Goal: Task Accomplishment & Management: Complete application form

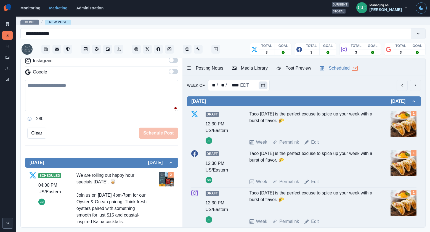
click at [265, 83] on button "Calendar" at bounding box center [263, 85] width 9 height 8
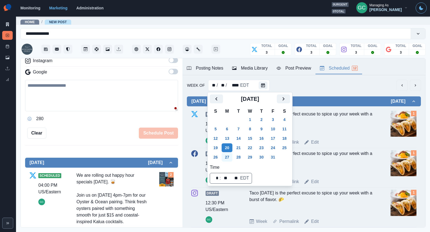
click at [231, 155] on button "27" at bounding box center [227, 157] width 11 height 9
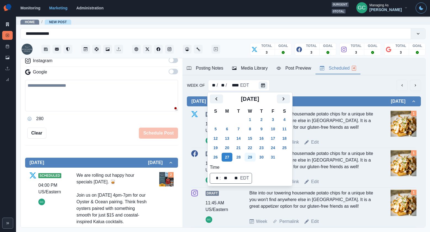
click at [255, 158] on button "29" at bounding box center [250, 157] width 11 height 9
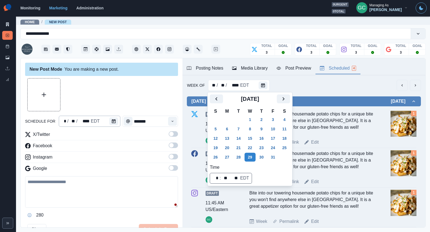
click at [102, 121] on div "* / ** / **** EDT" at bounding box center [90, 121] width 62 height 11
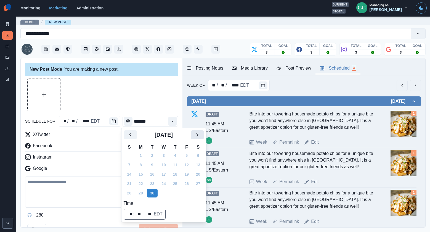
click at [200, 134] on icon "Next" at bounding box center [197, 134] width 7 height 7
click at [164, 195] on button "29" at bounding box center [163, 193] width 11 height 9
click at [177, 121] on div "Time" at bounding box center [172, 121] width 11 height 11
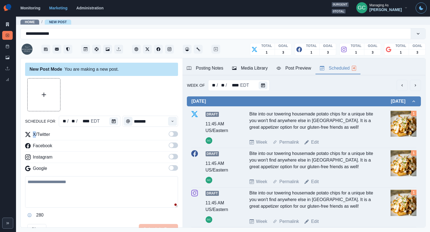
click at [177, 120] on div "Time" at bounding box center [172, 121] width 11 height 11
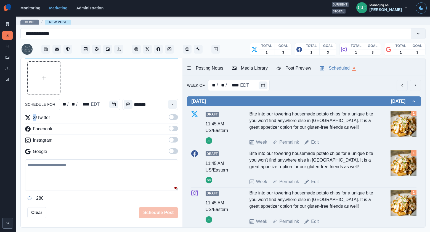
scroll to position [22, 0]
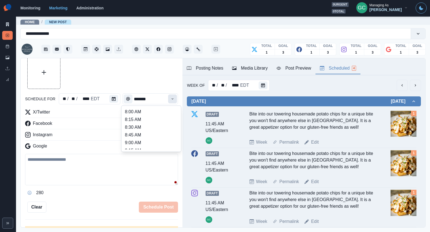
click at [173, 98] on icon "Time" at bounding box center [173, 99] width 4 height 4
click at [158, 133] on li "2:45 PM" at bounding box center [151, 135] width 55 height 8
type input "*******"
click at [174, 145] on span at bounding box center [173, 146] width 9 height 6
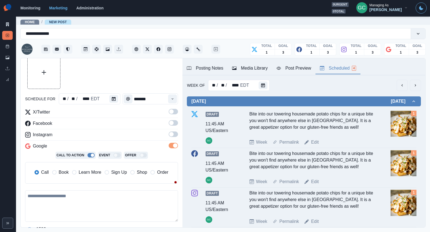
click at [173, 134] on span at bounding box center [171, 134] width 4 height 4
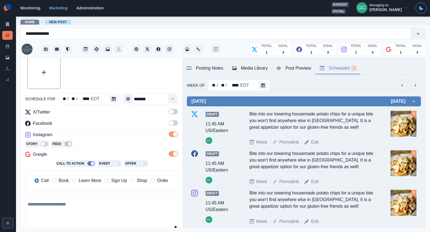
click at [175, 123] on span at bounding box center [173, 123] width 9 height 6
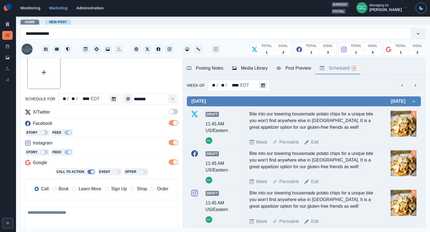
click at [175, 112] on span at bounding box center [173, 112] width 9 height 6
click at [97, 186] on span "Learn More" at bounding box center [90, 189] width 23 height 7
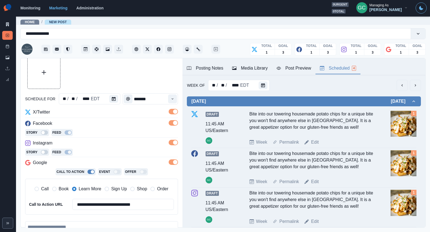
drag, startPoint x: 41, startPoint y: 187, endPoint x: 117, endPoint y: 126, distance: 97.7
click at [41, 187] on span "Call" at bounding box center [45, 189] width 8 height 7
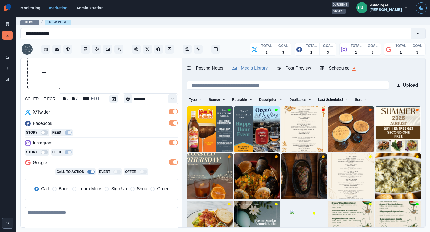
drag, startPoint x: 261, startPoint y: 63, endPoint x: 262, endPoint y: 91, distance: 28.2
click at [261, 63] on button "Media Library" at bounding box center [250, 69] width 44 height 12
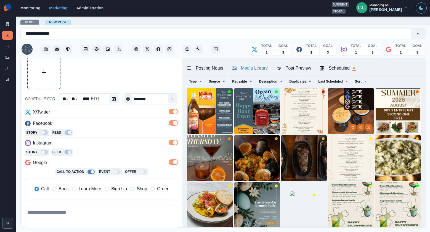
scroll to position [24, 0]
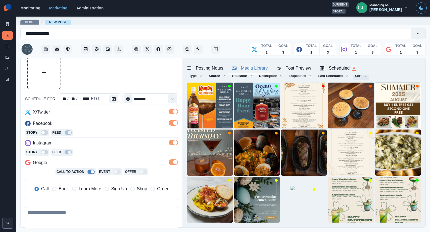
click at [363, 77] on button "Sort" at bounding box center [361, 76] width 17 height 9
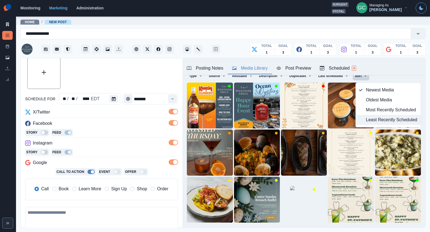
click at [368, 121] on span "Least Recently Scheduled" at bounding box center [391, 120] width 51 height 7
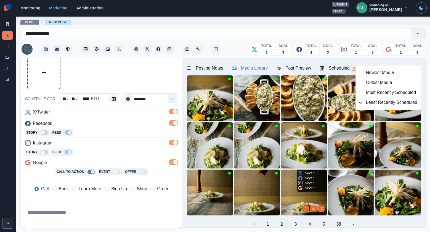
scroll to position [55, 0]
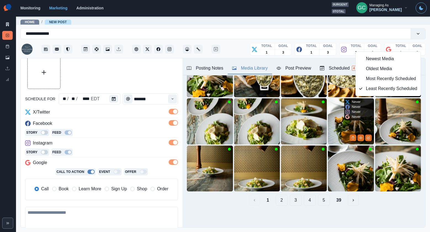
click at [337, 137] on img at bounding box center [351, 121] width 46 height 46
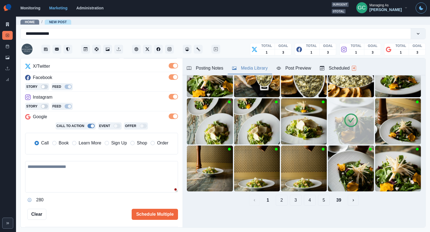
scroll to position [87, 0]
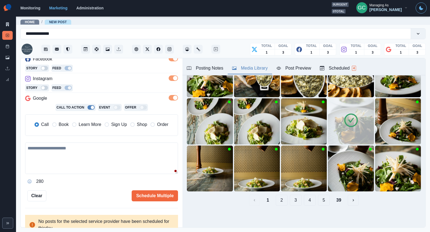
click at [68, 161] on textarea at bounding box center [101, 158] width 153 height 31
paste textarea "**********"
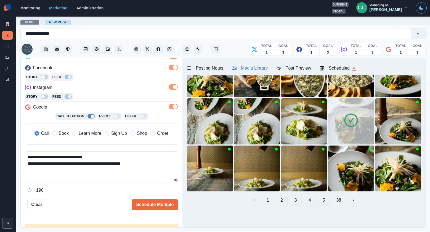
scroll to position [98, 0]
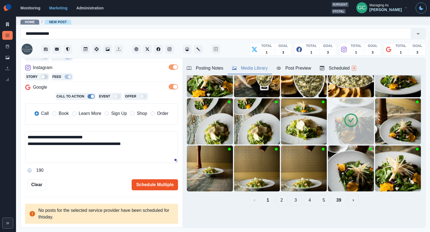
type textarea "**********"
click at [148, 187] on button "Schedule Multiple" at bounding box center [155, 184] width 46 height 11
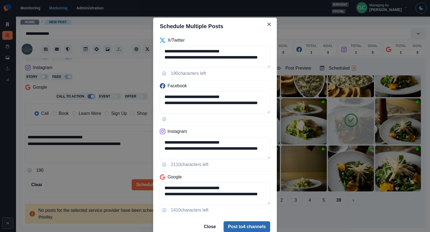
click at [242, 225] on button "Post to 4 channels" at bounding box center [247, 226] width 47 height 11
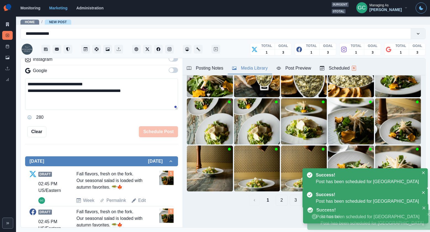
click at [342, 68] on div "Scheduled 6" at bounding box center [338, 68] width 36 height 7
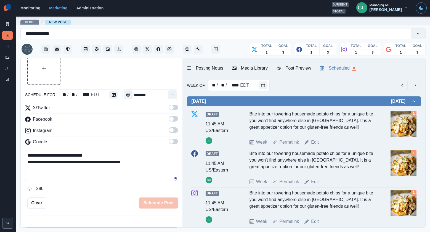
scroll to position [0, 0]
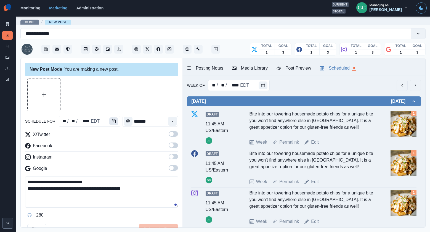
click at [109, 122] on button "Calendar" at bounding box center [113, 121] width 9 height 8
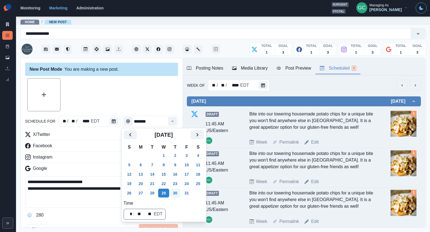
click at [192, 192] on button "31" at bounding box center [186, 193] width 11 height 9
click at [173, 121] on icon "Time" at bounding box center [173, 121] width 2 height 1
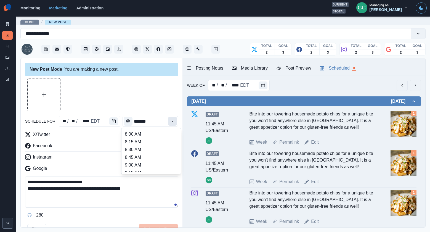
click at [173, 121] on icon "Time" at bounding box center [173, 121] width 2 height 1
click at [154, 153] on li "12:00 PM" at bounding box center [151, 151] width 55 height 8
type input "********"
drag, startPoint x: 171, startPoint y: 168, endPoint x: 175, endPoint y: 161, distance: 8.2
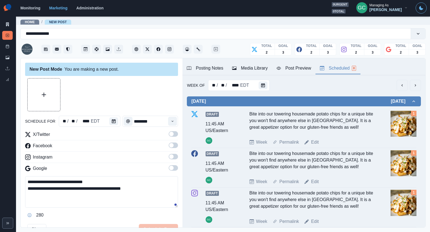
click at [172, 168] on span at bounding box center [171, 168] width 4 height 4
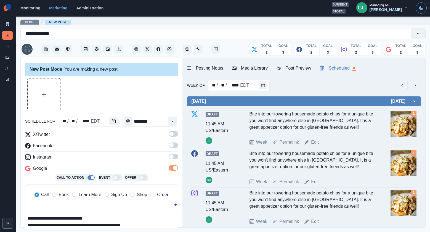
click at [176, 156] on span at bounding box center [173, 157] width 9 height 6
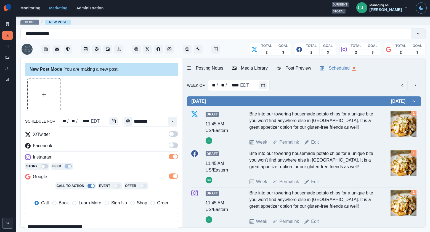
drag, startPoint x: 174, startPoint y: 145, endPoint x: 171, endPoint y: 133, distance: 12.7
click at [174, 145] on span at bounding box center [173, 146] width 9 height 6
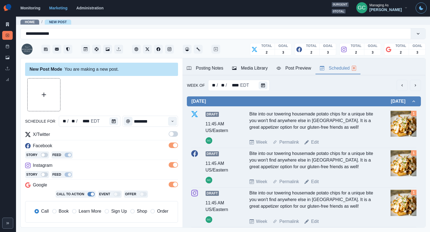
click at [171, 133] on span at bounding box center [171, 134] width 4 height 4
click at [86, 212] on span "Learn More" at bounding box center [90, 211] width 23 height 7
drag, startPoint x: 93, startPoint y: 186, endPoint x: 91, endPoint y: 192, distance: 6.4
click at [93, 186] on div "Google" at bounding box center [101, 186] width 153 height 9
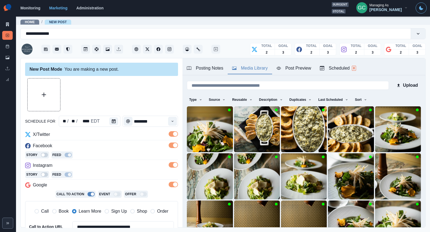
click at [252, 64] on button "Media Library" at bounding box center [250, 69] width 44 height 12
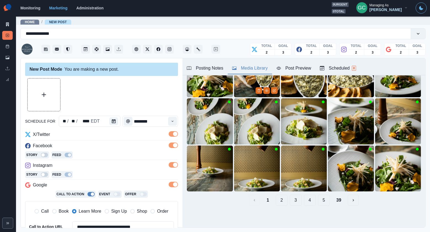
scroll to position [0, 0]
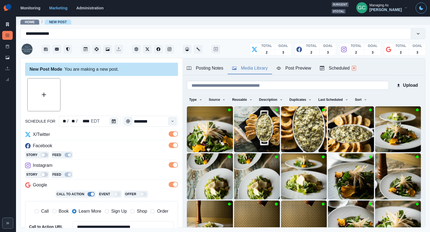
click at [242, 89] on input at bounding box center [288, 85] width 202 height 9
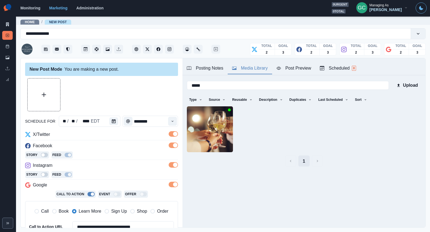
click at [305, 162] on button "1" at bounding box center [304, 160] width 11 height 11
click at [256, 86] on input "*****" at bounding box center [288, 85] width 202 height 9
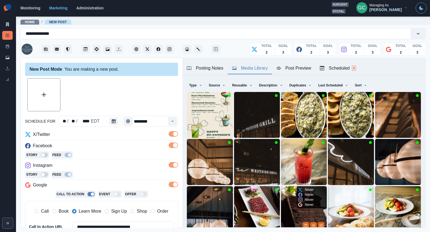
scroll to position [5, 0]
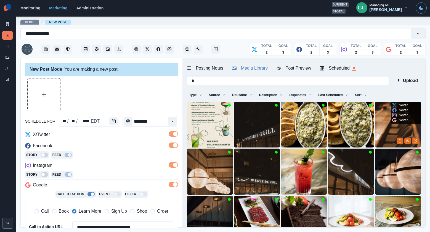
type input "*"
click at [398, 128] on img at bounding box center [398, 125] width 46 height 46
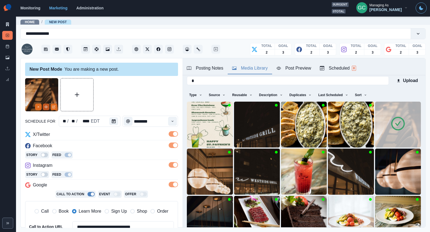
click at [46, 107] on circle "View Media" at bounding box center [46, 107] width 1 height 1
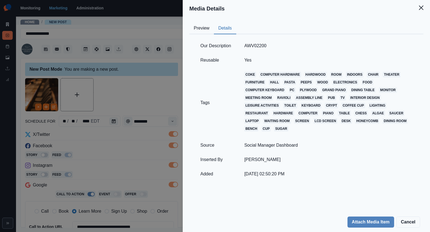
drag, startPoint x: 223, startPoint y: 28, endPoint x: 236, endPoint y: 28, distance: 12.2
click at [224, 28] on button "Details" at bounding box center [225, 29] width 22 height 12
click at [127, 99] on div "Media Details Preview Details Our Description AWV02200 Reusable Yes Tags coke c…" at bounding box center [215, 116] width 430 height 232
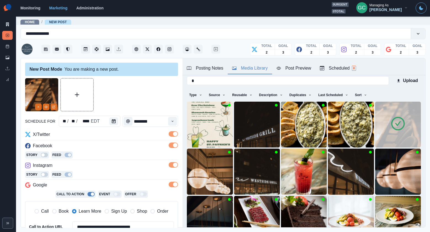
click at [147, 104] on div at bounding box center [101, 94] width 153 height 33
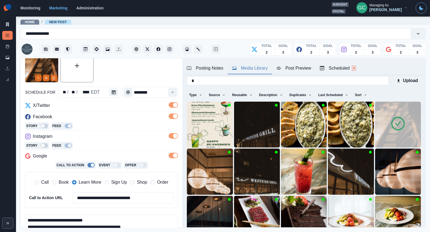
scroll to position [74, 0]
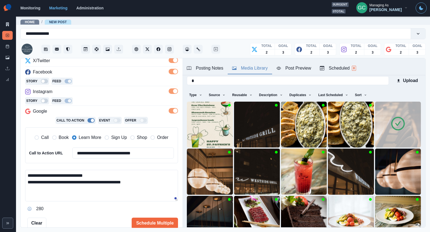
click at [98, 185] on textarea "**********" at bounding box center [101, 185] width 153 height 31
paste textarea "**********"
click at [70, 183] on textarea "**********" at bounding box center [101, 185] width 153 height 31
click at [43, 183] on textarea "**********" at bounding box center [101, 185] width 153 height 31
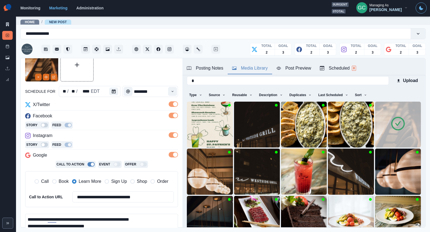
scroll to position [0, 0]
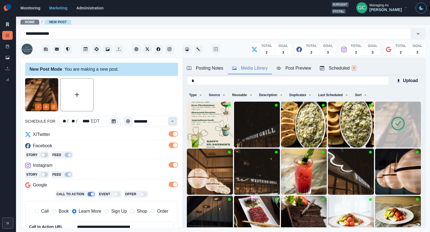
click at [168, 122] on button "Time" at bounding box center [172, 121] width 9 height 9
click at [101, 163] on div "Instagram" at bounding box center [101, 166] width 153 height 9
click at [346, 69] on div "Scheduled 8" at bounding box center [338, 68] width 36 height 7
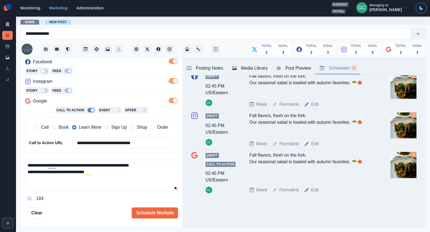
scroll to position [112, 0]
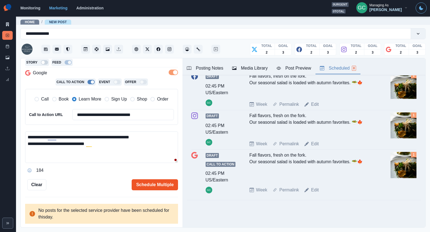
click at [165, 183] on button "Schedule Multiple" at bounding box center [155, 184] width 46 height 11
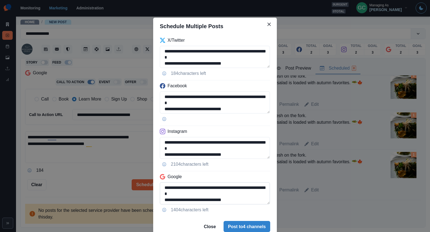
scroll to position [1, 0]
click at [213, 191] on textarea "**********" at bounding box center [215, 193] width 110 height 22
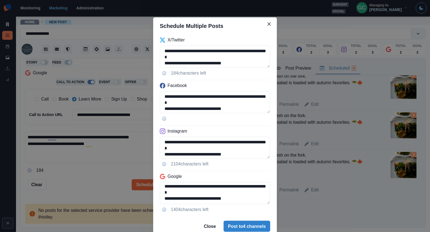
click at [134, 151] on div "**********" at bounding box center [215, 116] width 430 height 232
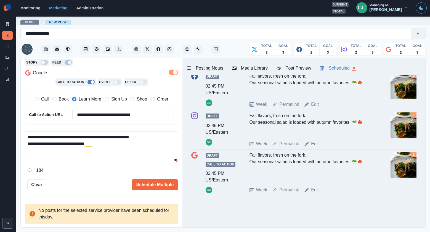
click at [165, 133] on textarea "**********" at bounding box center [101, 146] width 153 height 31
click at [164, 135] on textarea "**********" at bounding box center [101, 147] width 153 height 31
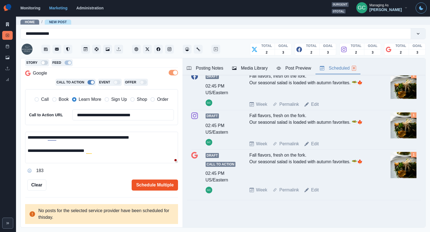
type textarea "**********"
click at [169, 183] on button "Schedule Multiple" at bounding box center [155, 185] width 46 height 11
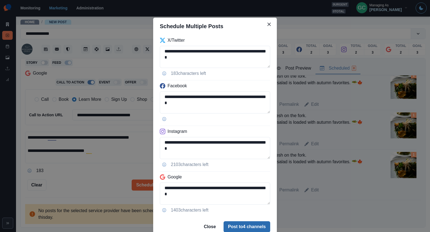
click at [245, 226] on button "Post to 4 channels" at bounding box center [247, 226] width 47 height 11
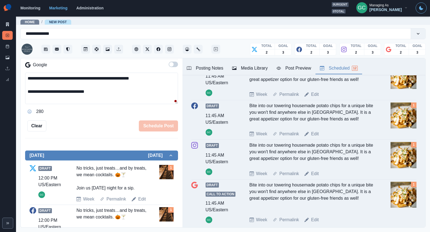
scroll to position [0, 0]
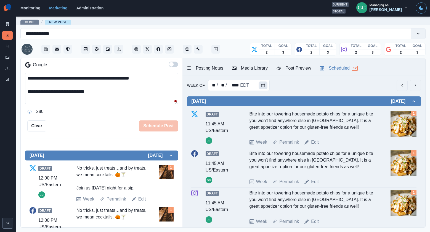
click at [259, 83] on button "Calendar" at bounding box center [263, 85] width 9 height 8
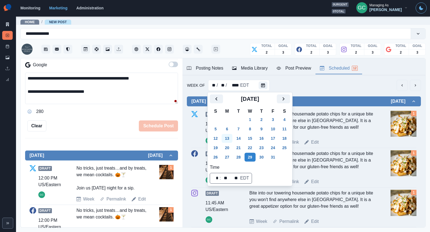
click at [286, 100] on icon "Next" at bounding box center [283, 99] width 7 height 7
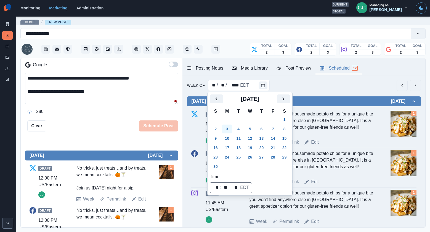
click at [227, 127] on button "3" at bounding box center [227, 129] width 11 height 9
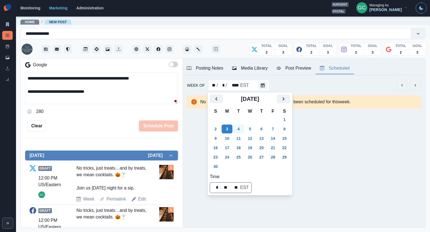
click at [238, 128] on button "4" at bounding box center [238, 129] width 11 height 9
click at [221, 128] on button "2" at bounding box center [215, 129] width 11 height 9
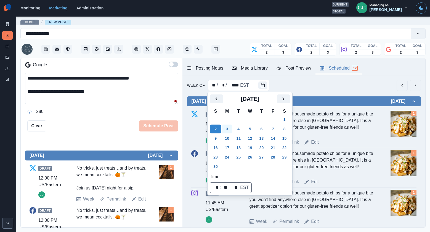
click at [228, 129] on button "3" at bounding box center [227, 129] width 11 height 9
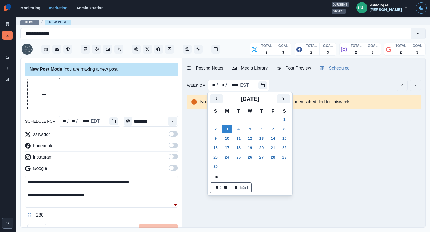
click at [119, 120] on div "schedule for ** / ** / **** EDT ********" at bounding box center [101, 121] width 153 height 11
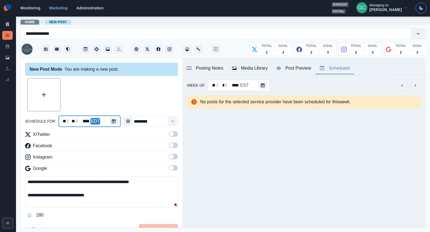
click at [118, 122] on div at bounding box center [114, 121] width 11 height 11
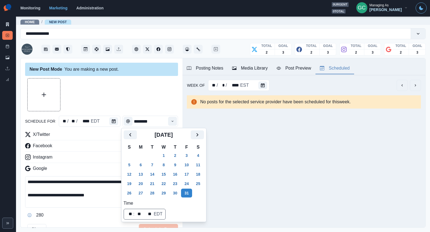
scroll to position [1, 0]
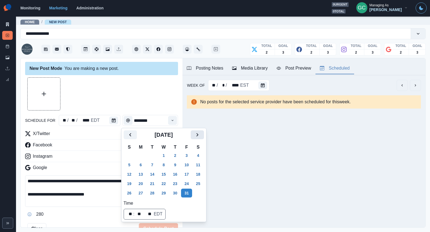
click at [198, 136] on icon "Next" at bounding box center [197, 134] width 2 height 3
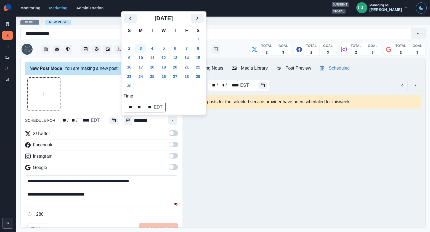
click at [143, 47] on button "3" at bounding box center [140, 48] width 11 height 9
click at [170, 121] on button "Time" at bounding box center [172, 120] width 9 height 9
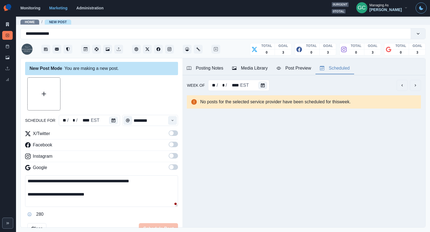
click at [170, 121] on button "Time" at bounding box center [172, 120] width 9 height 9
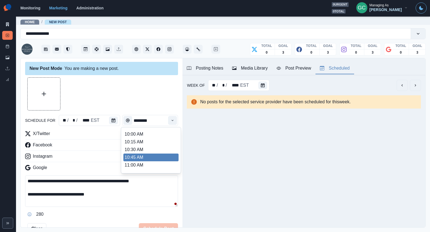
scroll to position [91, 0]
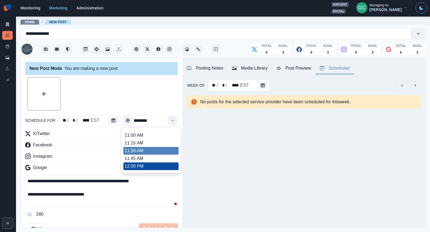
click at [164, 152] on li "11:30 AM" at bounding box center [150, 151] width 55 height 8
type input "********"
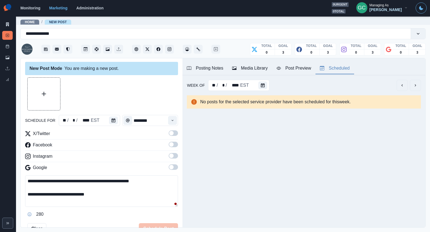
drag, startPoint x: 175, startPoint y: 169, endPoint x: 175, endPoint y: 165, distance: 3.6
click at [175, 167] on span at bounding box center [173, 167] width 9 height 6
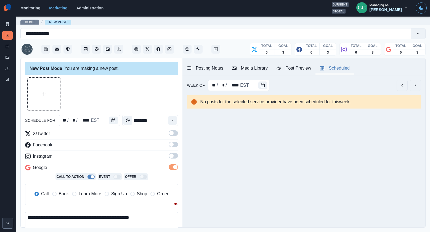
click at [175, 154] on span at bounding box center [173, 156] width 9 height 6
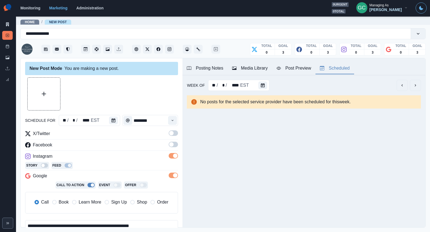
drag, startPoint x: 175, startPoint y: 148, endPoint x: 169, endPoint y: 131, distance: 17.6
click at [175, 148] on label at bounding box center [173, 146] width 9 height 9
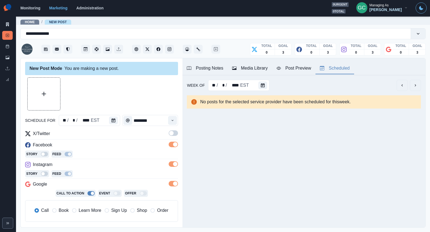
click at [169, 131] on label at bounding box center [173, 134] width 9 height 9
click at [92, 212] on span "Learn More" at bounding box center [90, 210] width 23 height 7
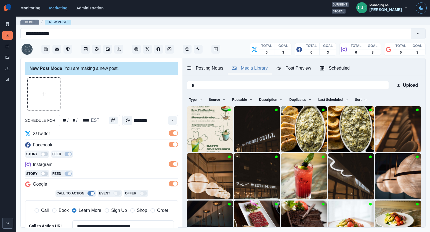
click at [251, 70] on div "Media Library" at bounding box center [250, 68] width 36 height 7
drag, startPoint x: 368, startPoint y: 100, endPoint x: 362, endPoint y: 121, distance: 22.5
click at [366, 100] on icon "button" at bounding box center [366, 99] width 2 height 1
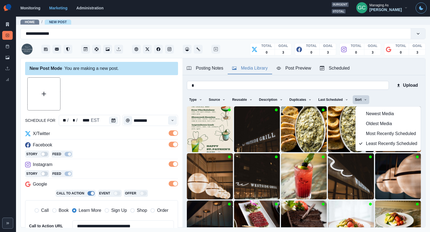
click at [317, 85] on input "*" at bounding box center [288, 85] width 202 height 9
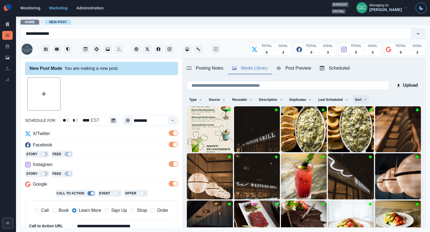
click at [367, 99] on icon "button" at bounding box center [365, 99] width 3 height 3
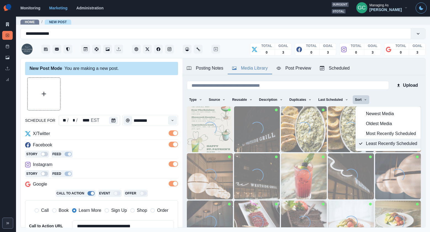
click at [365, 146] on button "Least Recently Scheduled" at bounding box center [388, 144] width 65 height 10
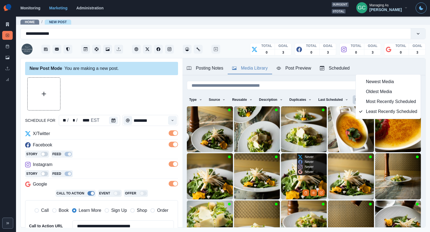
scroll to position [55, 0]
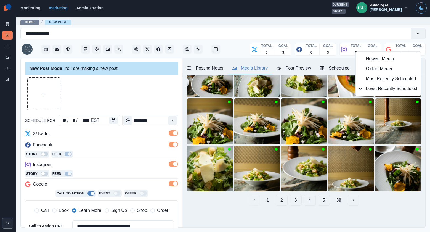
click at [323, 200] on button "5" at bounding box center [324, 200] width 12 height 11
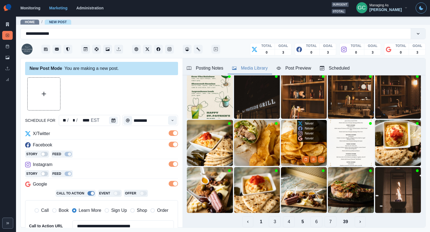
scroll to position [51, 0]
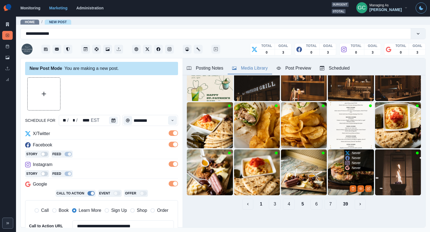
click at [339, 183] on img at bounding box center [351, 172] width 46 height 46
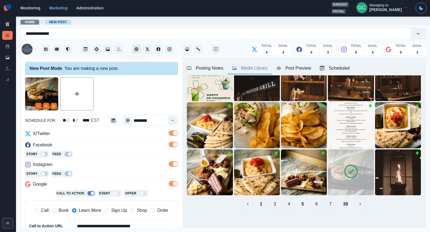
click at [134, 48] on button "Client Website" at bounding box center [136, 49] width 9 height 9
click at [39, 106] on line "Remove" at bounding box center [39, 106] width 2 height 2
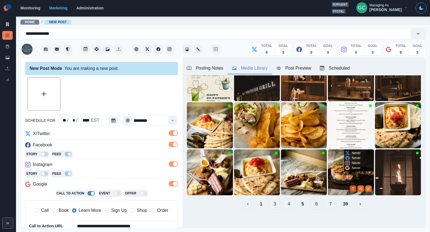
click at [351, 188] on button "Delete Media" at bounding box center [353, 188] width 7 height 7
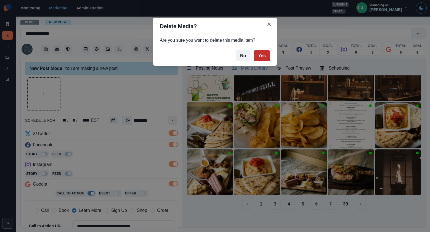
click at [265, 56] on button "Yes" at bounding box center [262, 55] width 17 height 11
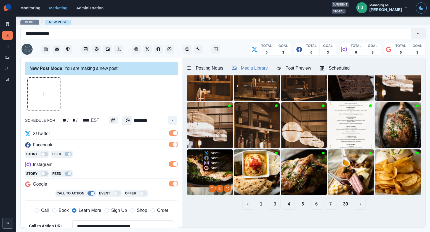
click at [206, 174] on img at bounding box center [210, 172] width 46 height 46
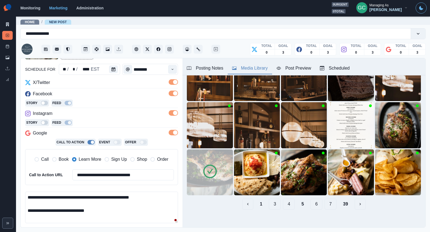
scroll to position [63, 0]
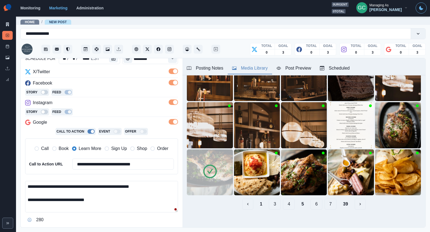
click at [68, 197] on textarea "**********" at bounding box center [101, 196] width 153 height 31
paste textarea "**********"
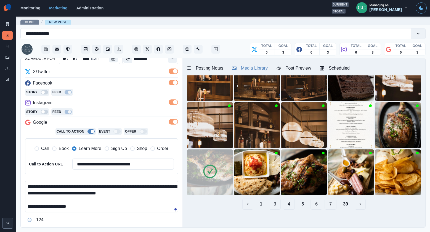
paste textarea "**********"
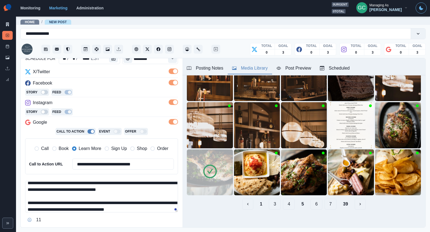
click at [79, 201] on textarea "**********" at bounding box center [101, 196] width 153 height 31
click at [165, 210] on textarea "**********" at bounding box center [101, 196] width 153 height 31
click at [134, 209] on textarea "**********" at bounding box center [101, 196] width 153 height 31
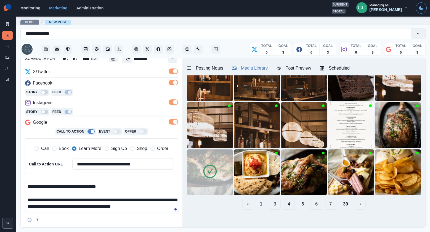
click at [168, 188] on textarea "**********" at bounding box center [101, 196] width 153 height 31
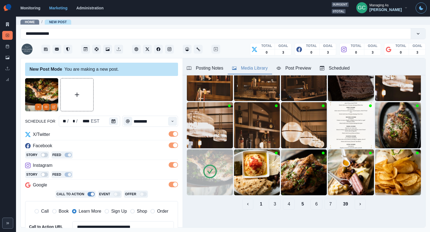
type textarea "**********"
click at [344, 70] on div "Scheduled" at bounding box center [335, 68] width 30 height 7
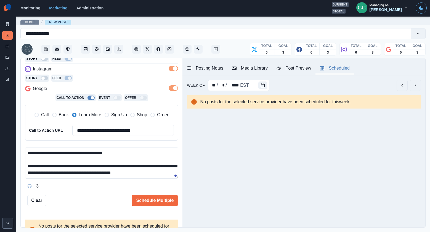
scroll to position [106, 0]
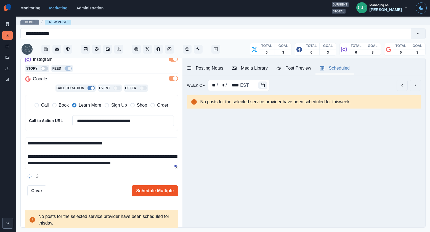
click at [160, 193] on button "Schedule Multiple" at bounding box center [155, 190] width 46 height 11
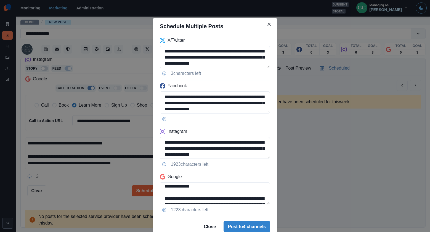
scroll to position [24, 0]
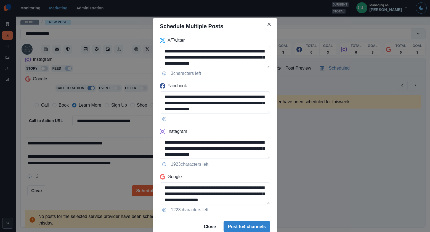
click at [245, 216] on div "**********" at bounding box center [215, 126] width 124 height 182
click at [243, 223] on button "Post to 4 channels" at bounding box center [247, 226] width 47 height 11
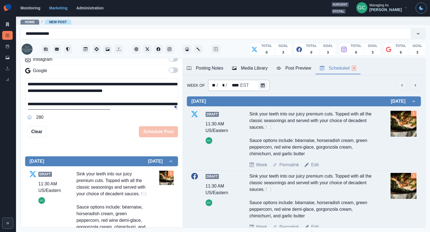
scroll to position [0, 0]
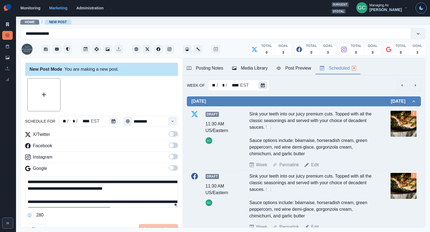
click at [262, 85] on icon "Calendar" at bounding box center [263, 85] width 4 height 4
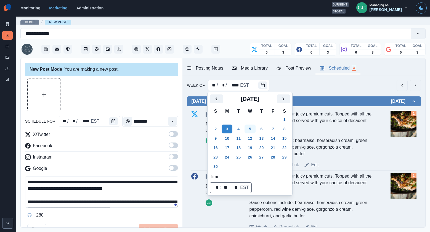
click at [251, 127] on button "5" at bounding box center [250, 129] width 11 height 9
click at [116, 121] on button "Calendar" at bounding box center [113, 121] width 9 height 8
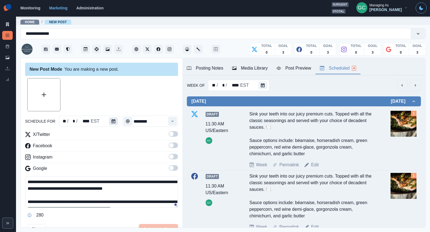
click at [115, 121] on button "Calendar" at bounding box center [113, 121] width 9 height 8
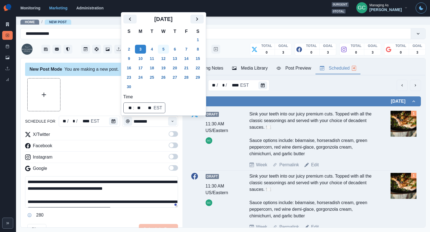
click at [167, 51] on button "5" at bounding box center [163, 49] width 11 height 9
click at [174, 116] on div "Time" at bounding box center [172, 121] width 11 height 11
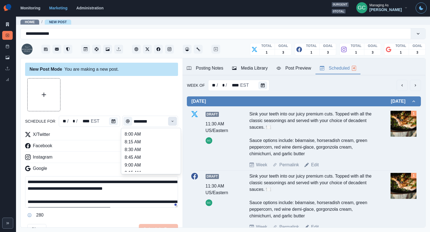
click at [173, 119] on button "Time" at bounding box center [172, 121] width 9 height 9
click at [153, 156] on li "1:15 PM" at bounding box center [150, 157] width 55 height 8
type input "*******"
drag, startPoint x: 176, startPoint y: 169, endPoint x: 176, endPoint y: 159, distance: 10.0
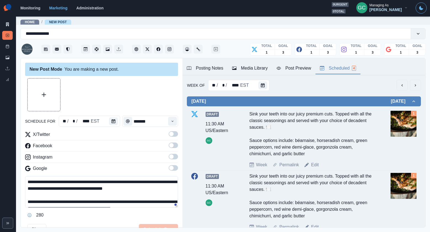
click at [176, 169] on span at bounding box center [173, 168] width 9 height 6
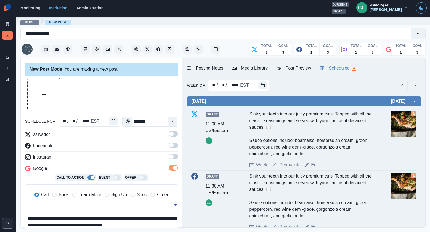
click at [176, 159] on span at bounding box center [173, 157] width 9 height 6
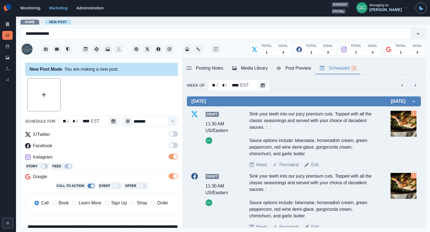
click at [174, 150] on label at bounding box center [173, 147] width 9 height 9
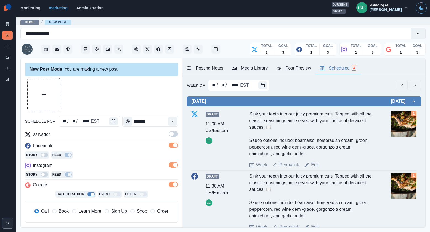
click at [175, 131] on span at bounding box center [173, 134] width 9 height 6
click at [91, 212] on span "Learn More" at bounding box center [90, 211] width 23 height 7
click at [257, 70] on div "Media Library" at bounding box center [250, 68] width 36 height 7
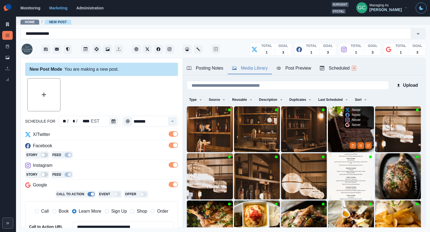
scroll to position [1, 0]
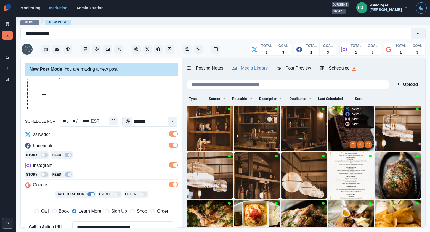
click at [341, 135] on img at bounding box center [351, 128] width 46 height 46
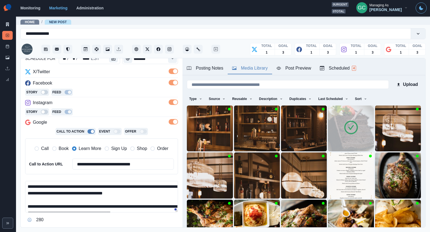
scroll to position [67, 0]
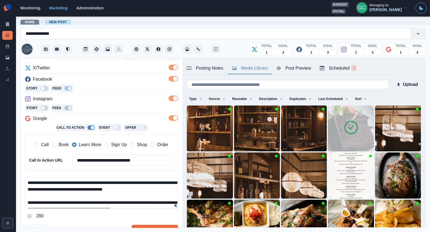
click at [86, 192] on textarea "**********" at bounding box center [101, 192] width 153 height 31
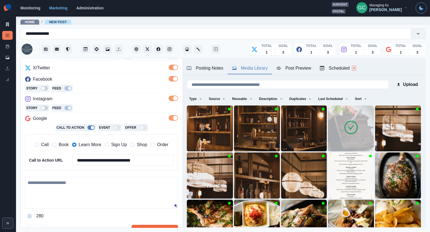
paste textarea "**********"
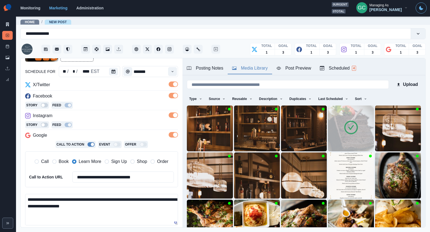
scroll to position [50, 0]
drag, startPoint x: 73, startPoint y: 200, endPoint x: 89, endPoint y: 198, distance: 16.7
click at [73, 200] on textarea "**********" at bounding box center [101, 208] width 153 height 31
click at [120, 210] on textarea "**********" at bounding box center [101, 208] width 153 height 31
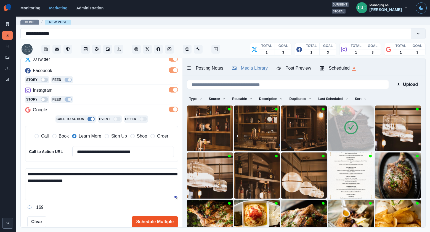
scroll to position [92, 0]
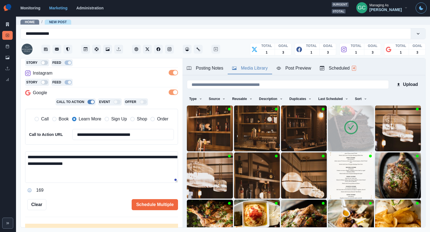
click at [150, 157] on textarea "**********" at bounding box center [101, 166] width 153 height 31
type textarea "**********"
click at [157, 204] on button "Schedule Multiple" at bounding box center [155, 204] width 46 height 11
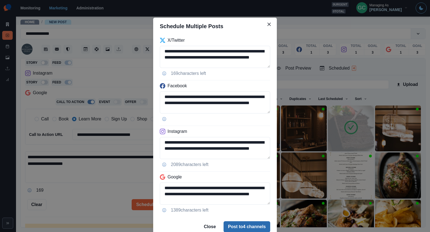
click at [238, 227] on button "Post to 4 channels" at bounding box center [247, 226] width 47 height 11
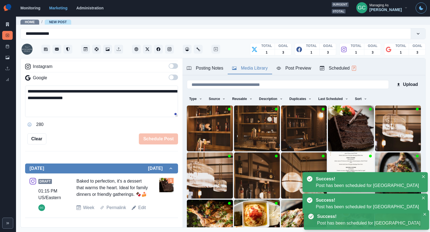
click at [334, 69] on div "Scheduled 7" at bounding box center [338, 68] width 36 height 7
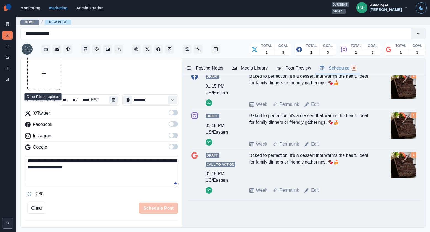
scroll to position [20, 0]
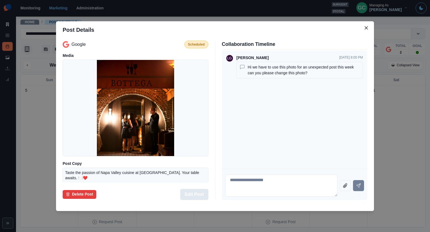
click at [198, 190] on button "Edit Post" at bounding box center [194, 194] width 28 height 11
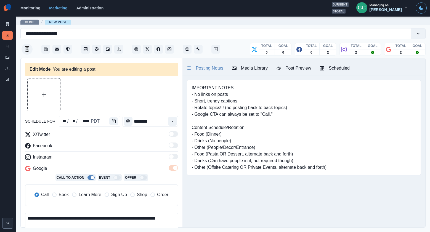
type input "********"
type textarea "**********"
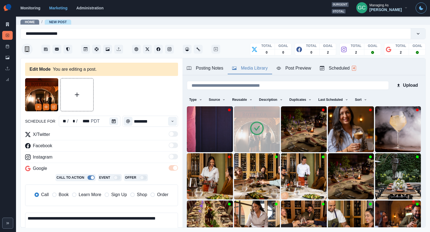
click at [265, 70] on div "Media Library" at bounding box center [250, 68] width 36 height 7
click at [365, 98] on button "Sort" at bounding box center [361, 99] width 17 height 9
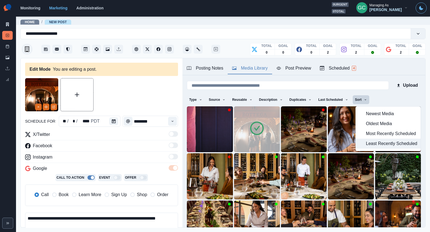
click at [367, 143] on span "Least Recently Scheduled" at bounding box center [391, 143] width 51 height 7
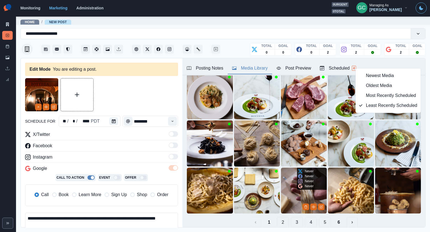
scroll to position [40, 0]
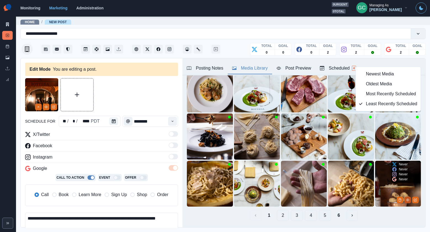
click at [407, 199] on icon "View Media" at bounding box center [407, 199] width 3 height 3
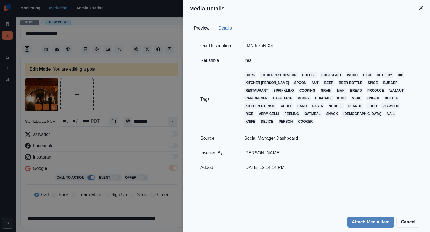
click at [229, 28] on button "Details" at bounding box center [225, 29] width 22 height 12
click at [161, 89] on div "Media Details Preview Details Our Description i-MNJdzbN-X4 Reusable Yes Tags co…" at bounding box center [215, 116] width 430 height 232
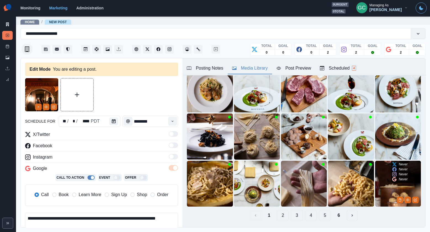
click at [388, 186] on img at bounding box center [398, 184] width 46 height 46
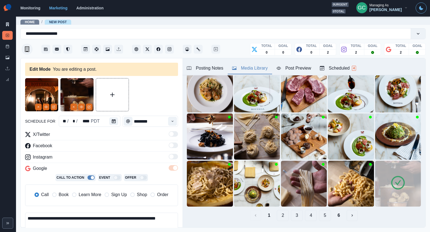
drag, startPoint x: 38, startPoint y: 107, endPoint x: 39, endPoint y: 110, distance: 4.0
click at [38, 107] on icon "Remove" at bounding box center [38, 106] width 3 height 3
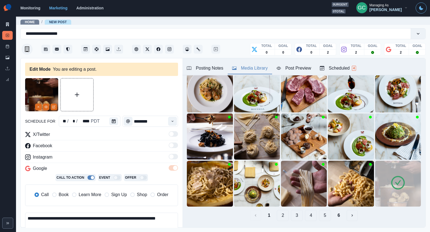
click at [284, 215] on button "2" at bounding box center [283, 215] width 12 height 11
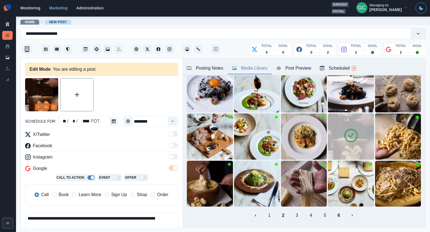
click at [295, 216] on button "3" at bounding box center [297, 215] width 12 height 11
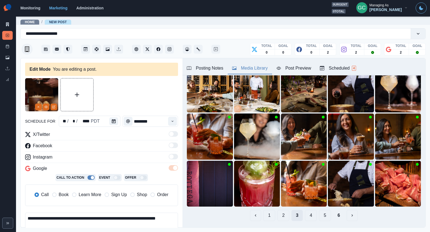
scroll to position [0, 0]
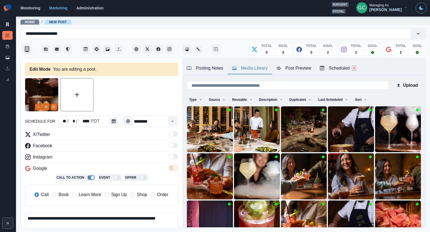
drag, startPoint x: 216, startPoint y: 67, endPoint x: 226, endPoint y: 70, distance: 10.4
click at [216, 67] on div "Posting Notes" at bounding box center [205, 68] width 36 height 7
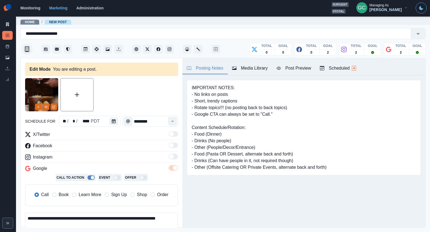
click at [251, 74] on div "Posting Notes Media Library Post Preview Scheduled 4" at bounding box center [304, 66] width 243 height 17
click at [256, 67] on div "Media Library" at bounding box center [250, 68] width 36 height 7
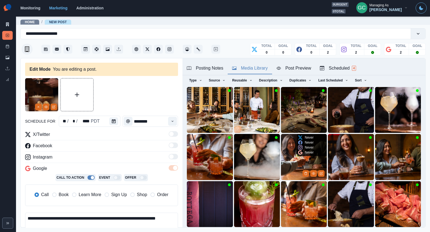
scroll to position [43, 0]
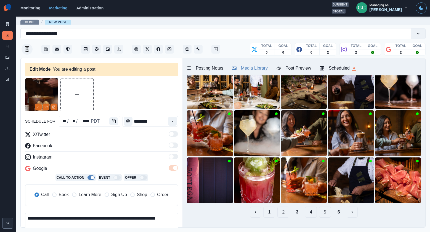
click at [218, 70] on div "Posting Notes" at bounding box center [205, 68] width 36 height 7
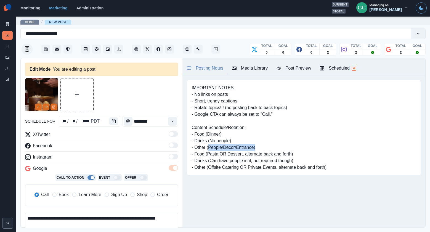
drag, startPoint x: 213, startPoint y: 148, endPoint x: 281, endPoint y: 146, distance: 67.7
click at [280, 146] on pre "IMPORTANT NOTES: - No links on posts - Short, trendy captions - Rotate topics!!…" at bounding box center [259, 128] width 135 height 86
click at [247, 68] on div "Media Library" at bounding box center [250, 68] width 36 height 7
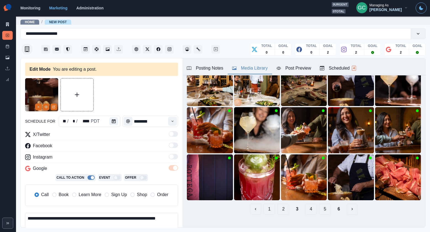
scroll to position [55, 0]
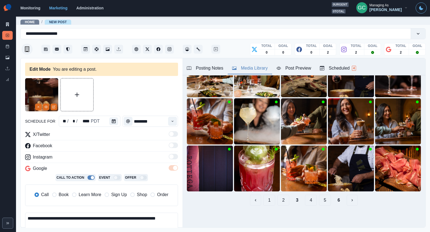
click at [307, 199] on button "4" at bounding box center [311, 200] width 12 height 11
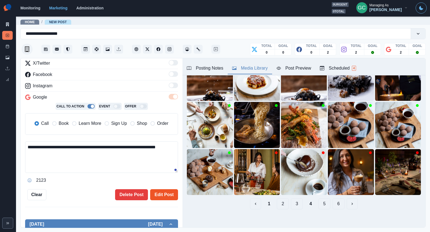
scroll to position [90, 0]
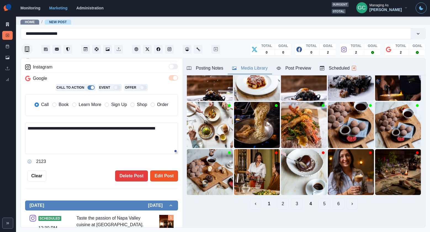
click at [159, 176] on button "Edit Post" at bounding box center [164, 175] width 28 height 11
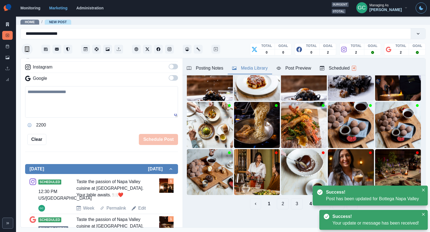
click at [359, 64] on button "Scheduled 4" at bounding box center [338, 69] width 45 height 12
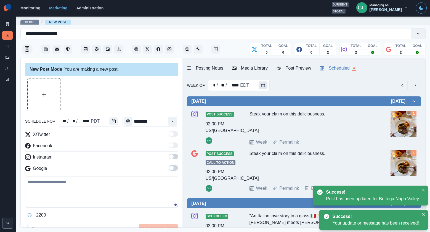
click at [264, 86] on button "Calendar" at bounding box center [263, 85] width 9 height 8
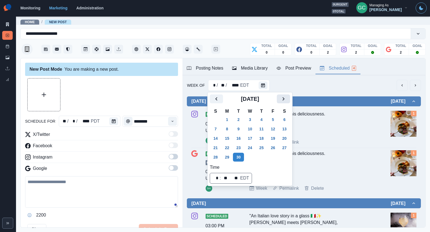
click at [286, 98] on icon "Next" at bounding box center [283, 99] width 7 height 7
click at [225, 129] on button "6" at bounding box center [227, 129] width 11 height 9
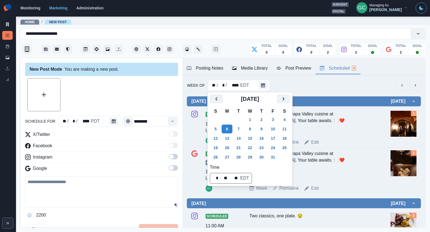
click at [355, 141] on div "Week Permalink Edit" at bounding box center [319, 142] width 139 height 7
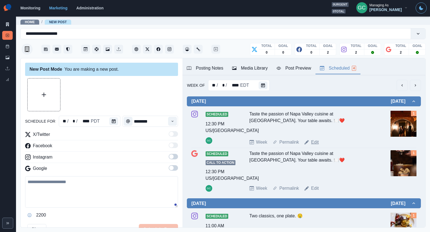
click at [314, 143] on link "Edit" at bounding box center [315, 142] width 8 height 7
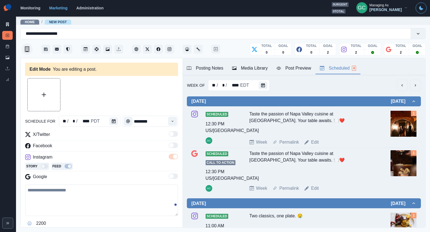
type textarea "**********"
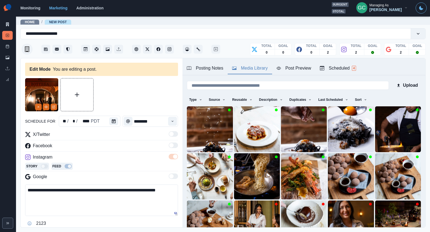
click at [259, 69] on div "Media Library" at bounding box center [250, 68] width 36 height 7
click at [359, 102] on button "Sort" at bounding box center [361, 99] width 17 height 9
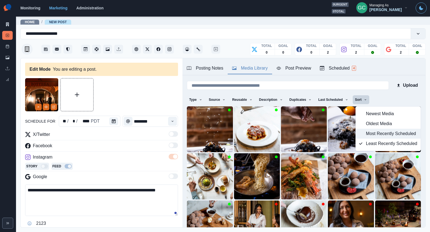
click at [366, 134] on button "Most Recently Scheduled" at bounding box center [388, 134] width 65 height 10
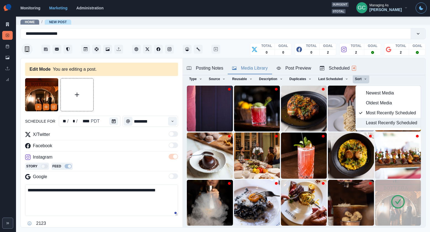
scroll to position [20, 0]
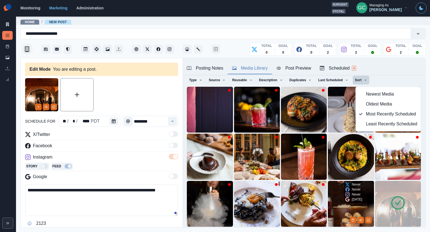
click at [342, 200] on img at bounding box center [351, 204] width 46 height 46
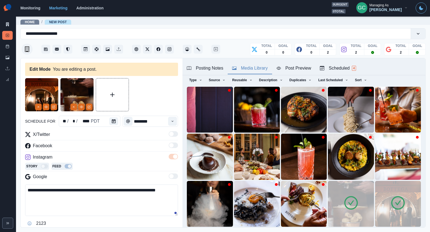
click at [381, 199] on img at bounding box center [398, 204] width 46 height 46
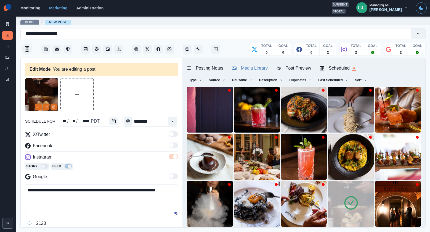
scroll to position [38, 0]
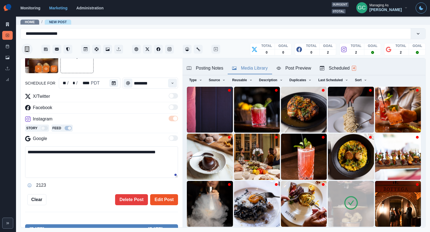
click at [169, 197] on button "Edit Post" at bounding box center [164, 199] width 28 height 11
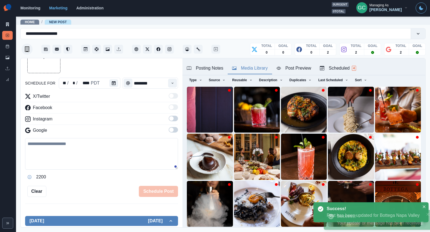
click at [354, 65] on div "Scheduled 4" at bounding box center [338, 68] width 36 height 7
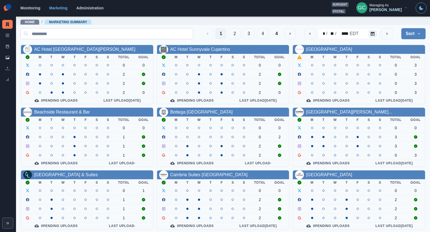
click at [102, 30] on input at bounding box center [106, 33] width 173 height 11
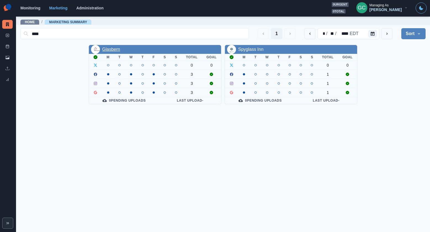
type input "****"
click at [114, 51] on link "Glasbern" at bounding box center [111, 49] width 18 height 5
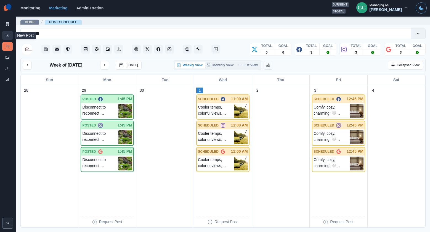
click at [7, 36] on line at bounding box center [7, 35] width 0 height 1
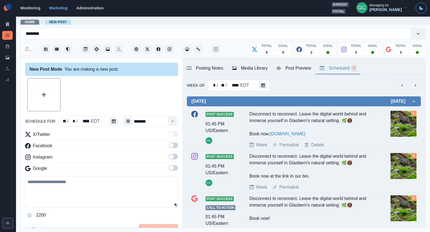
click at [344, 71] on div "Scheduled 9" at bounding box center [338, 68] width 36 height 7
click at [267, 88] on div at bounding box center [264, 85] width 11 height 11
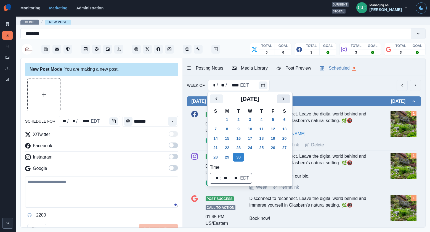
click at [287, 98] on icon "Next" at bounding box center [283, 99] width 7 height 7
click at [227, 129] on button "6" at bounding box center [227, 129] width 11 height 9
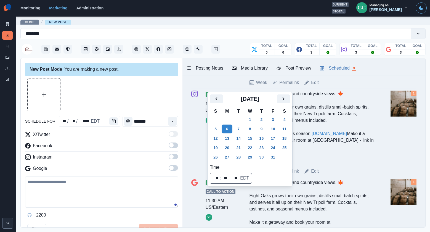
scroll to position [457, 0]
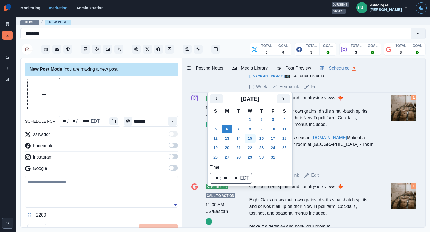
click at [251, 137] on button "15" at bounding box center [250, 138] width 11 height 9
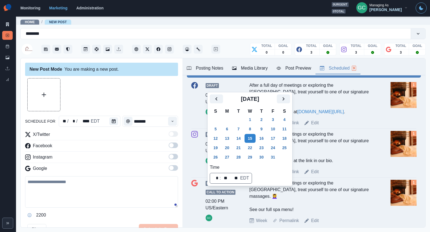
scroll to position [0, 0]
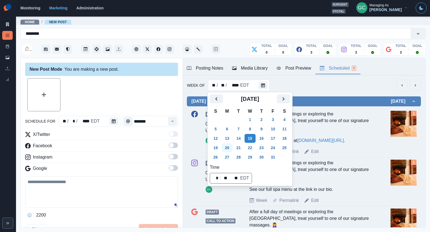
click at [228, 148] on button "20" at bounding box center [227, 147] width 11 height 9
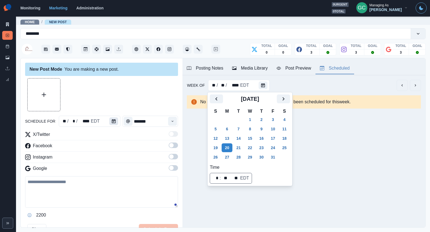
click at [109, 120] on button "Calendar" at bounding box center [113, 121] width 9 height 8
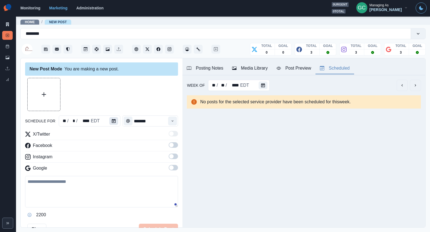
click at [109, 120] on button "Calendar" at bounding box center [113, 121] width 9 height 8
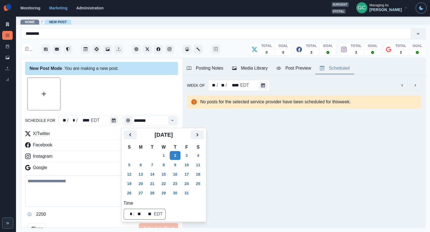
scroll to position [3, 0]
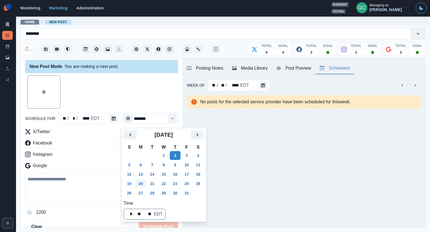
click at [141, 181] on button "20" at bounding box center [140, 183] width 11 height 9
click at [172, 118] on icon "Time" at bounding box center [173, 119] width 4 height 4
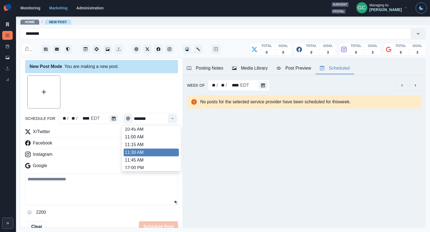
scroll to position [91, 0]
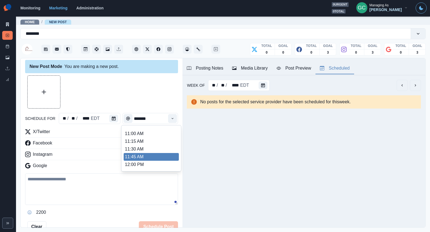
click at [155, 155] on li "11:45 AM" at bounding box center [151, 157] width 55 height 8
type input "********"
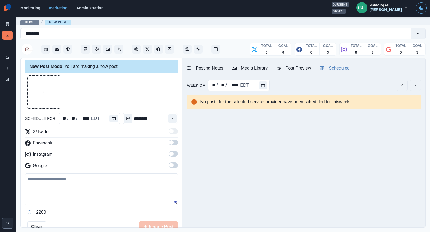
drag, startPoint x: 177, startPoint y: 166, endPoint x: 173, endPoint y: 156, distance: 11.2
click at [177, 166] on span at bounding box center [173, 165] width 9 height 6
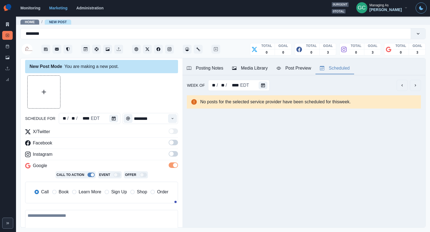
click at [175, 151] on span at bounding box center [173, 154] width 9 height 6
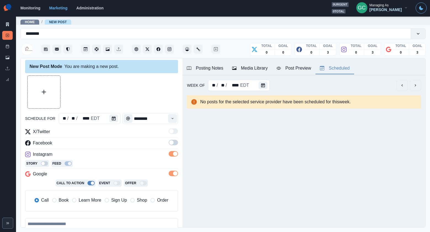
click at [177, 140] on span at bounding box center [173, 143] width 9 height 6
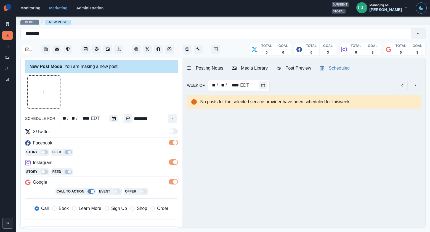
click at [88, 209] on span "Learn More" at bounding box center [90, 208] width 23 height 7
click at [204, 68] on div "Posting Notes" at bounding box center [205, 68] width 36 height 7
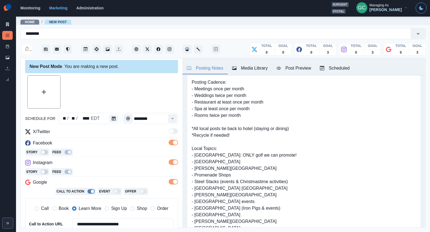
scroll to position [82, 0]
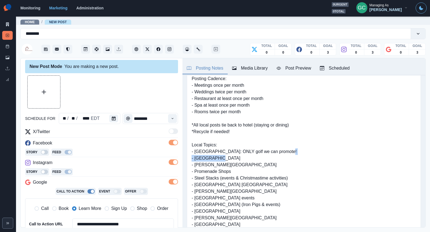
drag, startPoint x: 195, startPoint y: 158, endPoint x: 228, endPoint y: 157, distance: 33.7
click at [228, 157] on pre "Book now: www.glasbern.com Dining CTA: www.bit.ly/3Vp8Vxq ***add "complimentary…" at bounding box center [258, 144] width 133 height 285
copy pre "Grim's Orchards"
click at [172, 48] on button "Instagram" at bounding box center [169, 49] width 9 height 9
click at [37, 91] on button "Upload Media" at bounding box center [44, 92] width 33 height 33
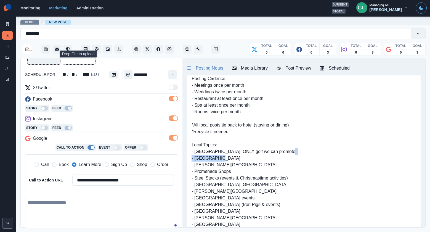
scroll to position [68, 0]
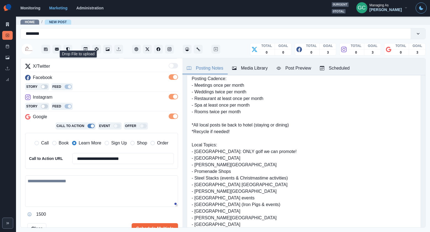
click at [96, 204] on textarea at bounding box center [101, 190] width 153 height 31
paste textarea "**********"
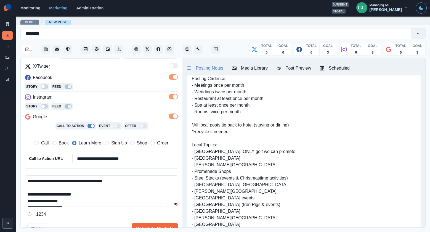
scroll to position [0, 0]
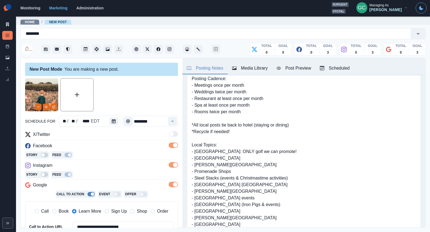
click at [62, 213] on span "Book" at bounding box center [64, 211] width 10 height 7
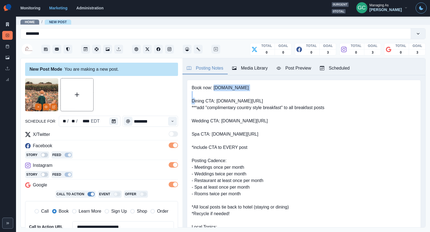
drag, startPoint x: 215, startPoint y: 88, endPoint x: 274, endPoint y: 89, distance: 59.1
click at [274, 88] on pre "Book now: www.glasbern.com Dining CTA: www.bit.ly/3Vp8Vxq ***add "complimentary…" at bounding box center [258, 227] width 133 height 285
copy pre "www.glasbern.com"
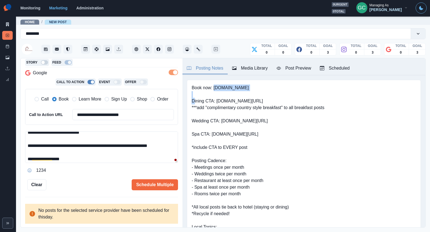
scroll to position [46, 0]
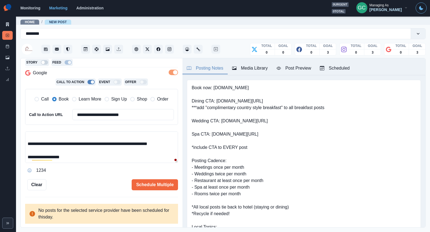
click at [84, 148] on textarea "**********" at bounding box center [101, 146] width 153 height 31
paste textarea "**********"
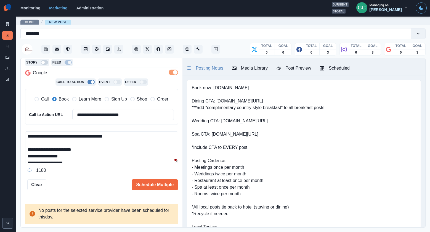
scroll to position [0, 0]
click at [114, 137] on textarea "**********" at bounding box center [101, 146] width 153 height 31
click at [130, 143] on textarea "**********" at bounding box center [101, 146] width 153 height 31
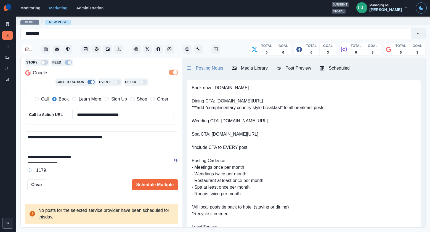
paste textarea "**********"
drag, startPoint x: 88, startPoint y: 154, endPoint x: 28, endPoint y: 149, distance: 59.4
click at [28, 149] on textarea "**********" at bounding box center [101, 146] width 153 height 31
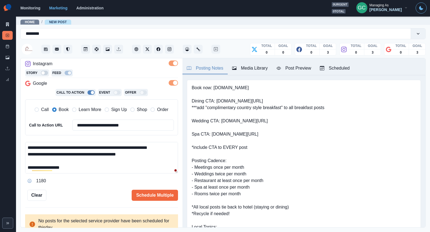
click at [170, 147] on textarea "**********" at bounding box center [101, 157] width 153 height 31
paste textarea "**********"
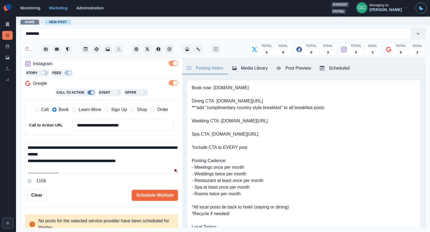
drag, startPoint x: 42, startPoint y: 153, endPoint x: 15, endPoint y: 154, distance: 27.1
click at [15, 154] on div "**********" at bounding box center [215, 116] width 430 height 232
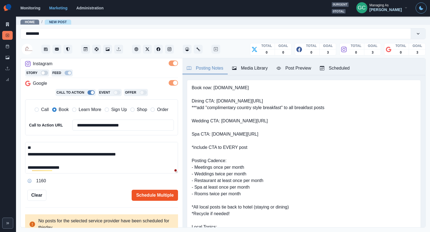
type textarea "**********"
click at [154, 196] on button "Schedule Multiple" at bounding box center [155, 195] width 46 height 11
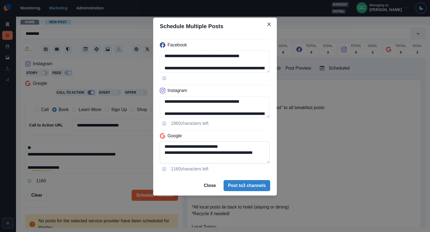
drag, startPoint x: 236, startPoint y: 153, endPoint x: 236, endPoint y: 157, distance: 4.4
click at [236, 157] on textarea "**********" at bounding box center [215, 152] width 110 height 22
drag, startPoint x: 257, startPoint y: 147, endPoint x: 200, endPoint y: 147, distance: 57.2
click at [200, 147] on textarea "**********" at bounding box center [215, 153] width 110 height 22
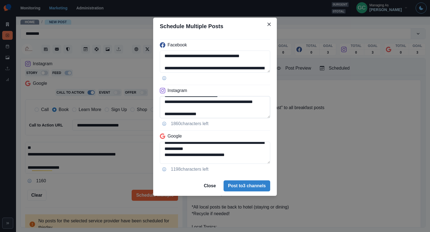
type textarea "**********"
drag, startPoint x: 236, startPoint y: 102, endPoint x: 237, endPoint y: 106, distance: 4.0
click at [237, 106] on textarea "**********" at bounding box center [215, 107] width 110 height 22
click at [212, 102] on textarea "**********" at bounding box center [215, 107] width 110 height 22
click at [190, 108] on textarea "**********" at bounding box center [215, 107] width 110 height 22
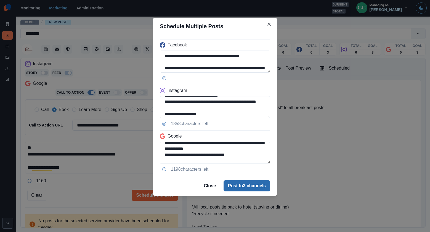
type textarea "**********"
click at [257, 185] on button "Post to 3 channels" at bounding box center [247, 185] width 47 height 11
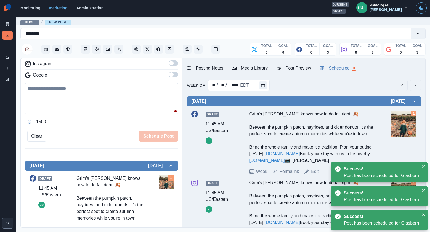
click at [337, 66] on div "Scheduled 3" at bounding box center [338, 68] width 36 height 7
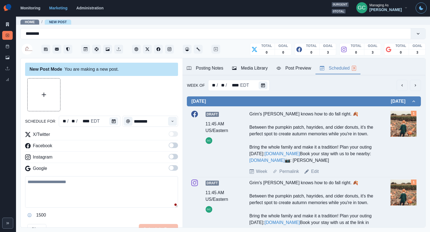
click at [415, 123] on img at bounding box center [404, 124] width 26 height 26
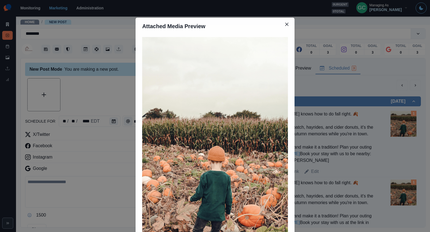
click at [403, 125] on div "Attached Media Preview" at bounding box center [215, 116] width 430 height 232
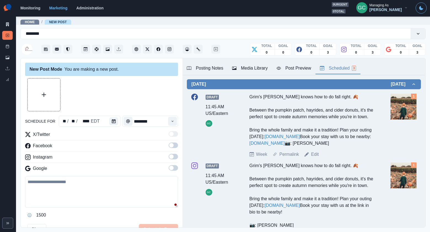
click at [386, 107] on div "Draft 11:45 AM US/Eastern GC Grim's Orchard knows how to do fall right. 🍂 Betwe…" at bounding box center [303, 126] width 225 height 64
click at [396, 108] on img at bounding box center [404, 107] width 26 height 26
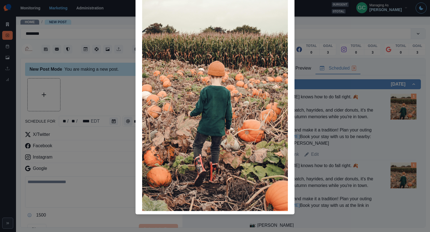
click at [372, 149] on div "Attached Media Preview" at bounding box center [215, 116] width 430 height 232
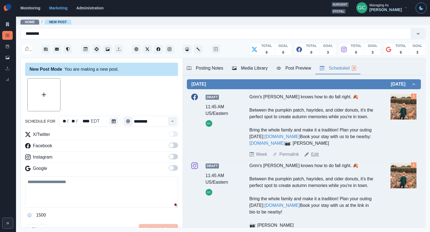
click at [316, 158] on link "Edit" at bounding box center [315, 154] width 8 height 7
type textarea "**********"
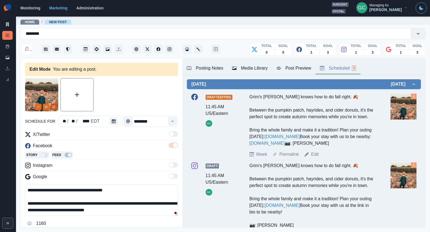
click at [52, 109] on button "Edit Media" at bounding box center [54, 107] width 7 height 7
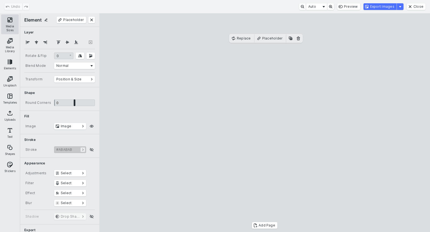
click at [10, 19] on button "Media Sizes" at bounding box center [10, 24] width 18 height 20
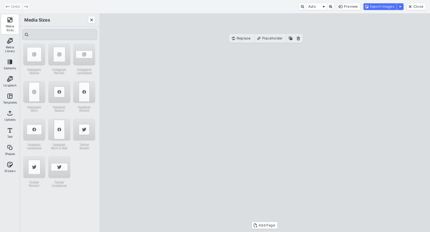
drag, startPoint x: 67, startPoint y: 60, endPoint x: 124, endPoint y: 84, distance: 61.9
click at [67, 60] on div "Instagram Portrait" at bounding box center [59, 54] width 22 height 22
click at [265, 123] on cesdk-canvas "Editor canvas" at bounding box center [265, 123] width 0 height 0
drag, startPoint x: 268, startPoint y: 204, endPoint x: 271, endPoint y: 223, distance: 19.3
click at [271, 223] on div "Add Page Replace Placeholder" at bounding box center [264, 122] width 331 height 219
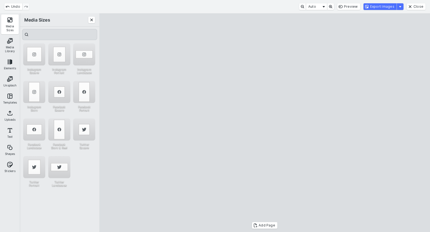
drag, startPoint x: 268, startPoint y: 195, endPoint x: 269, endPoint y: 192, distance: 3.1
click at [265, 123] on cesdk-canvas "Editor canvas" at bounding box center [265, 123] width 0 height 0
click at [381, 7] on button "Export Images" at bounding box center [380, 6] width 33 height 7
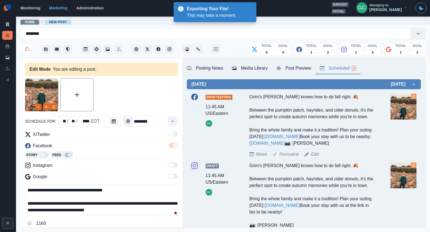
click at [259, 69] on div "Media Library" at bounding box center [250, 68] width 36 height 7
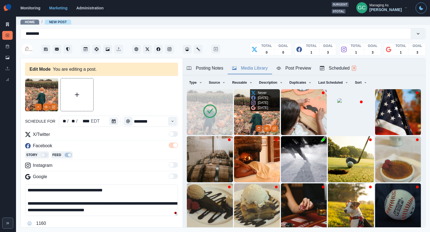
click at [259, 128] on icon "Delete Media" at bounding box center [258, 128] width 3 height 3
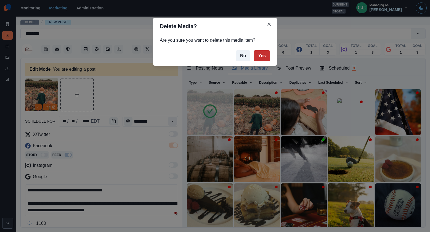
drag, startPoint x: 263, startPoint y: 54, endPoint x: 257, endPoint y: 50, distance: 7.6
click at [263, 54] on button "Yes" at bounding box center [262, 55] width 17 height 11
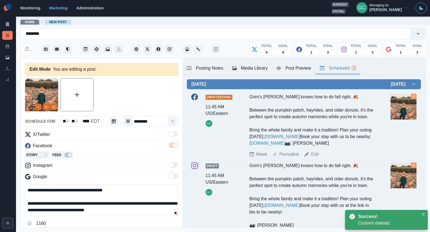
click at [346, 66] on div "Scheduled 3" at bounding box center [338, 68] width 36 height 7
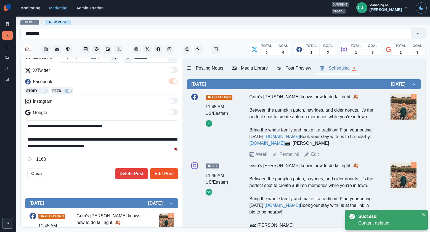
click at [163, 175] on button "Edit Post" at bounding box center [164, 173] width 28 height 11
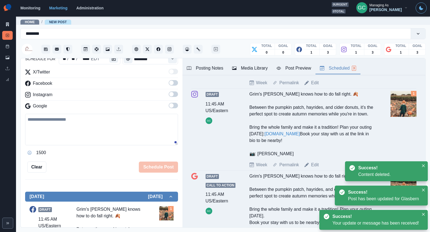
scroll to position [99, 0]
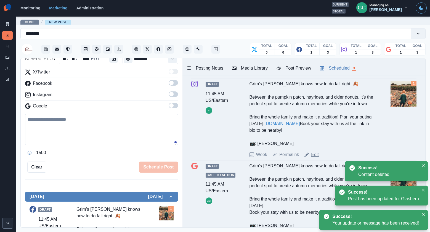
click at [316, 158] on link "Edit" at bounding box center [315, 154] width 8 height 7
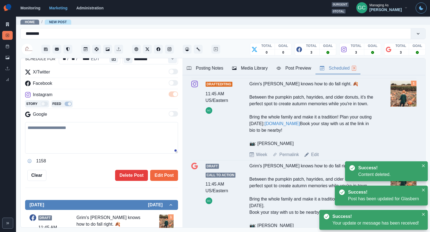
type textarea "**********"
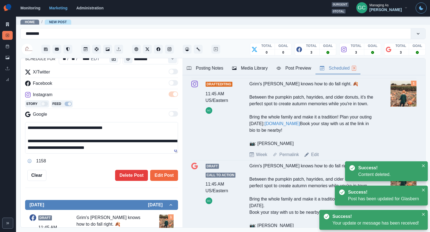
click at [245, 65] on div "Media Library" at bounding box center [250, 68] width 36 height 7
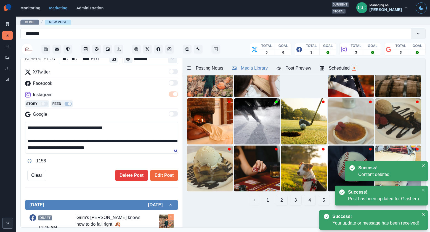
scroll to position [55, 0]
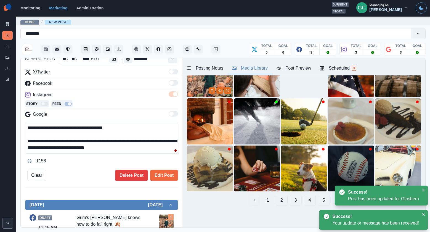
click at [199, 87] on img at bounding box center [210, 74] width 46 height 46
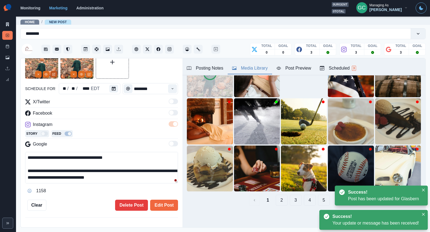
scroll to position [0, 0]
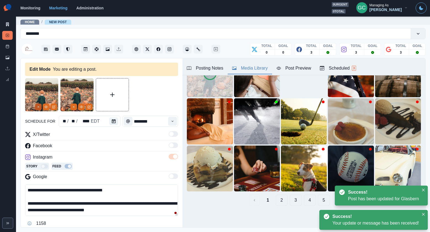
click at [36, 106] on button "Remove" at bounding box center [38, 107] width 7 height 7
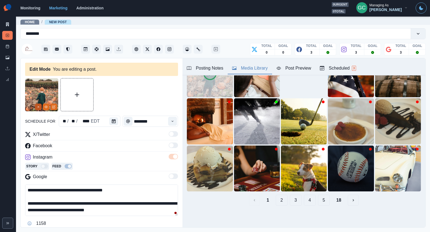
click at [38, 107] on icon "Remove" at bounding box center [38, 106] width 3 height 3
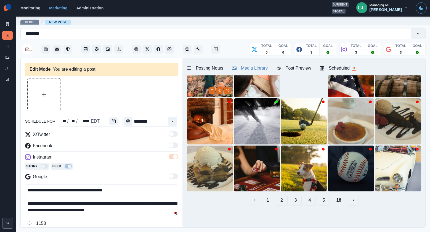
click at [191, 85] on img at bounding box center [210, 74] width 46 height 46
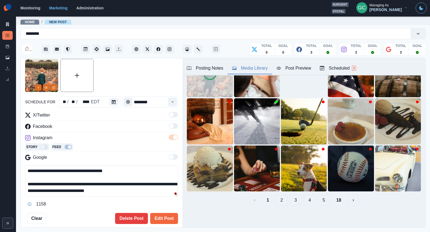
scroll to position [85, 0]
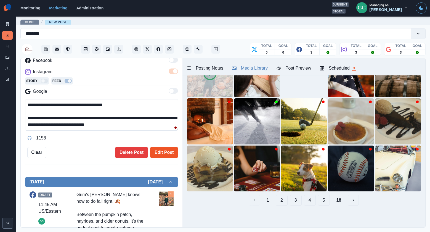
drag, startPoint x: 168, startPoint y: 151, endPoint x: 164, endPoint y: 155, distance: 5.3
click at [167, 152] on button "Edit Post" at bounding box center [164, 152] width 28 height 11
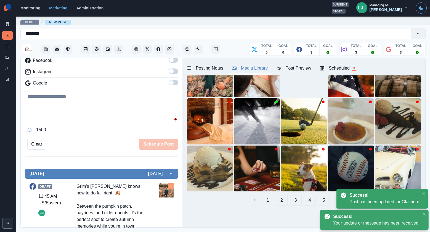
drag, startPoint x: 345, startPoint y: 65, endPoint x: 306, endPoint y: 95, distance: 48.6
click at [345, 65] on div "Scheduled 3" at bounding box center [338, 68] width 36 height 7
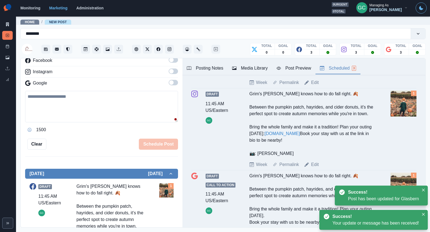
scroll to position [179, 0]
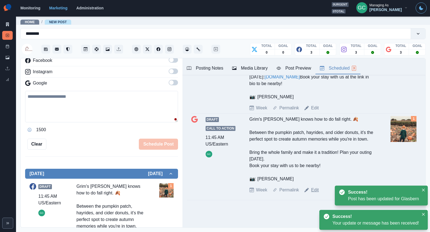
click at [315, 192] on link "Edit" at bounding box center [315, 190] width 8 height 7
type textarea "**********"
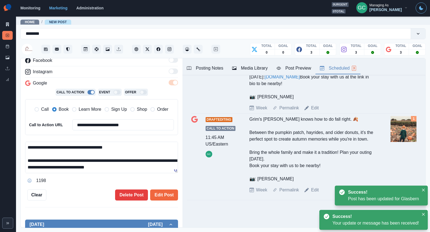
click at [246, 69] on div "Media Library" at bounding box center [250, 68] width 36 height 7
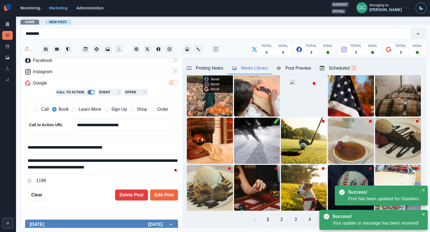
scroll to position [31, 0]
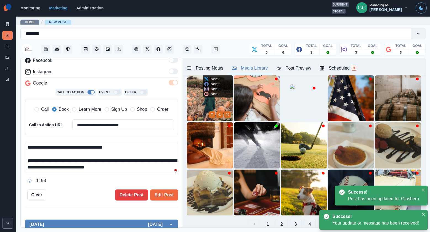
click at [202, 93] on img at bounding box center [210, 98] width 46 height 46
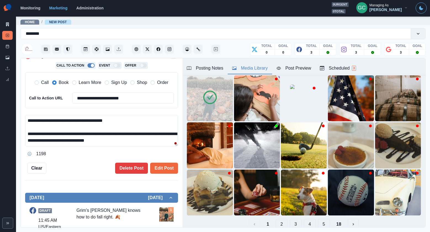
scroll to position [117, 0]
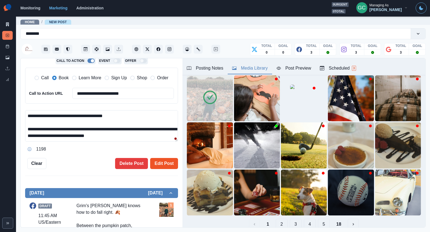
click at [163, 165] on button "Edit Post" at bounding box center [164, 163] width 28 height 11
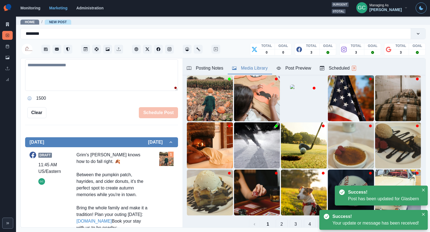
click at [349, 65] on div "Scheduled 3" at bounding box center [338, 68] width 36 height 7
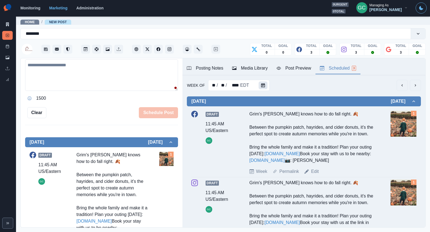
click at [262, 86] on icon "Calendar" at bounding box center [263, 85] width 4 height 4
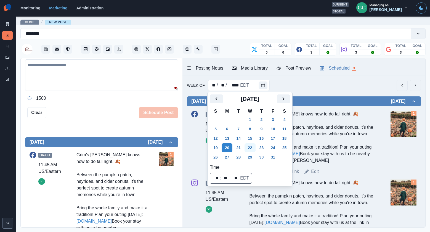
click at [254, 146] on button "22" at bounding box center [250, 147] width 11 height 9
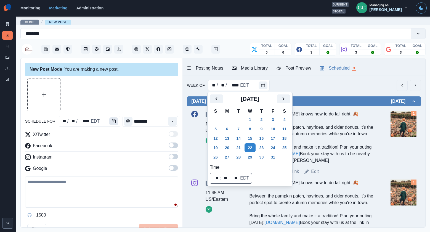
click at [120, 118] on div "schedule for ** / ** / **** EDT ********" at bounding box center [101, 121] width 153 height 11
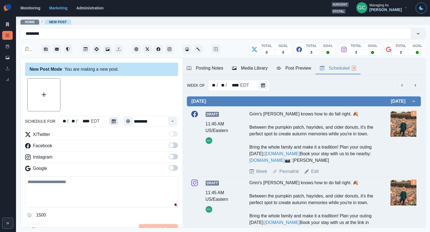
click at [112, 120] on icon "Calendar" at bounding box center [114, 121] width 4 height 4
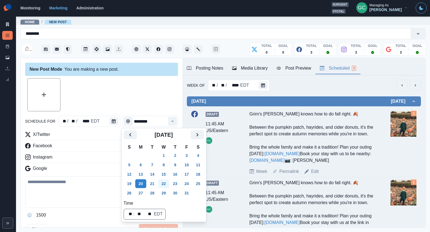
click at [165, 183] on button "22" at bounding box center [163, 183] width 11 height 9
click at [173, 121] on icon "Time" at bounding box center [173, 121] width 2 height 1
click at [173, 120] on icon "Time" at bounding box center [173, 121] width 4 height 4
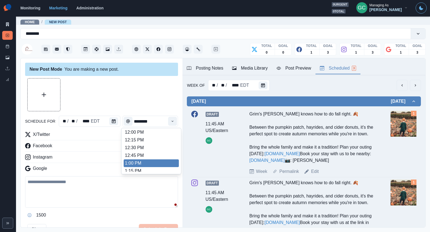
scroll to position [135, 0]
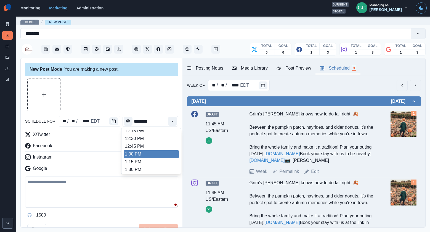
click at [147, 155] on li "1:00 PM" at bounding box center [151, 154] width 55 height 8
type input "*******"
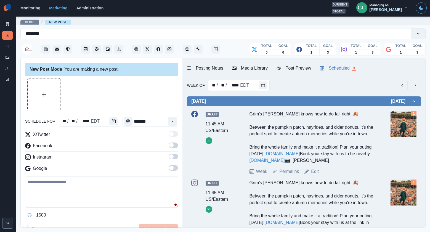
click at [175, 169] on span at bounding box center [173, 168] width 9 height 6
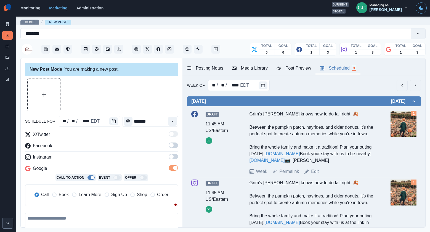
drag, startPoint x: 176, startPoint y: 158, endPoint x: 176, endPoint y: 152, distance: 5.2
click at [176, 158] on span at bounding box center [173, 157] width 9 height 6
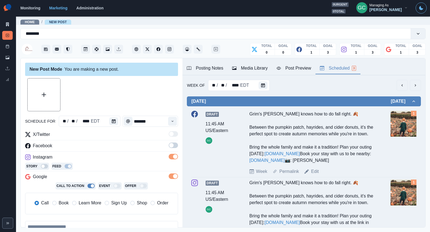
click at [175, 147] on span at bounding box center [173, 146] width 9 height 6
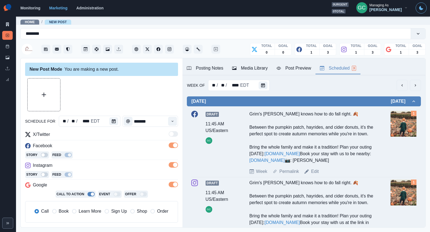
click at [91, 209] on span "Learn More" at bounding box center [90, 211] width 23 height 7
click at [113, 157] on div "Story Feed" at bounding box center [101, 155] width 153 height 8
click at [251, 67] on div "Media Library" at bounding box center [250, 68] width 36 height 7
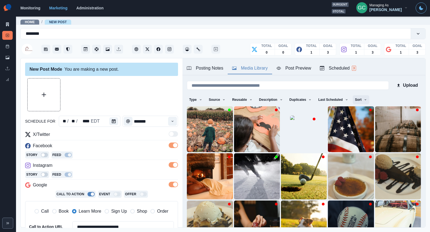
click at [361, 100] on button "Sort" at bounding box center [361, 99] width 17 height 9
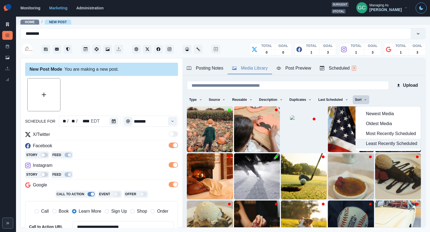
click at [375, 145] on span "Least Recently Scheduled" at bounding box center [391, 143] width 51 height 7
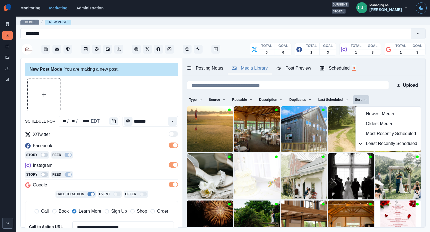
click at [338, 64] on button "Scheduled 3" at bounding box center [338, 69] width 45 height 12
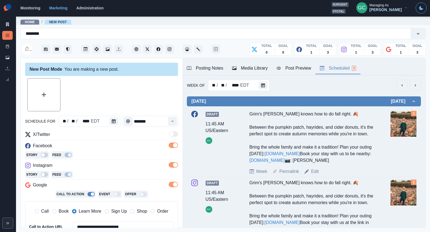
click at [252, 68] on div "Media Library" at bounding box center [250, 68] width 36 height 7
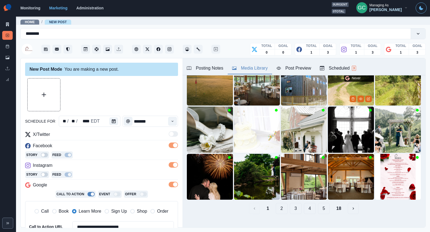
scroll to position [49, 0]
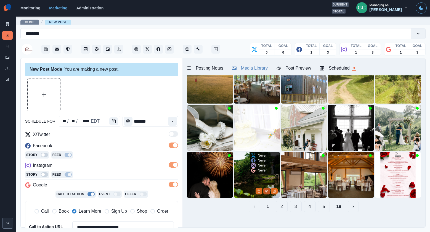
click at [267, 192] on icon "View Media" at bounding box center [266, 190] width 3 height 3
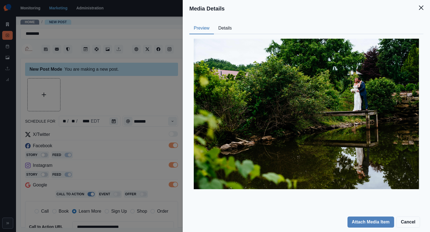
click at [177, 116] on div "Media Details Preview Details Our Description SFY_9245_O Reusable Yes Tags phot…" at bounding box center [215, 116] width 430 height 232
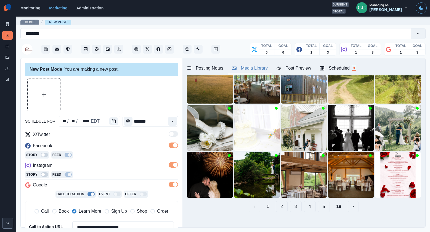
click at [281, 208] on button "2" at bounding box center [282, 206] width 12 height 11
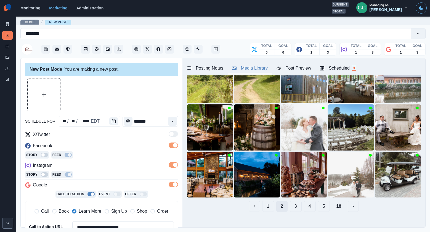
scroll to position [49, 0]
click at [267, 144] on circle "View Media" at bounding box center [267, 143] width 1 height 1
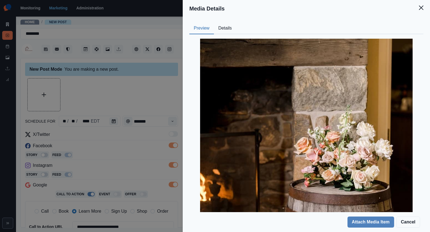
click at [228, 25] on button "Details" at bounding box center [225, 29] width 22 height 12
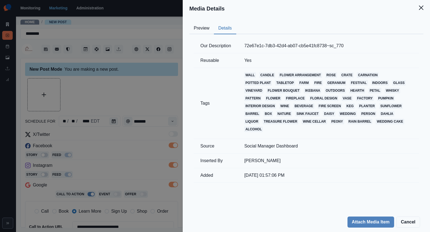
click at [198, 30] on button "Preview" at bounding box center [201, 29] width 25 height 12
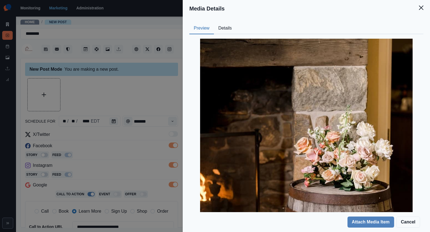
click at [130, 119] on div "Media Details Preview Details Our Description 72e67e1c-7db3-42d4-ab07-cb5e41fc8…" at bounding box center [215, 116] width 430 height 232
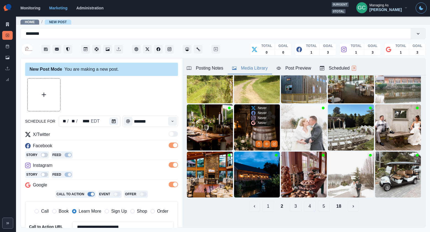
drag, startPoint x: 241, startPoint y: 132, endPoint x: 245, endPoint y: 131, distance: 4.7
click at [241, 132] on img at bounding box center [257, 127] width 46 height 46
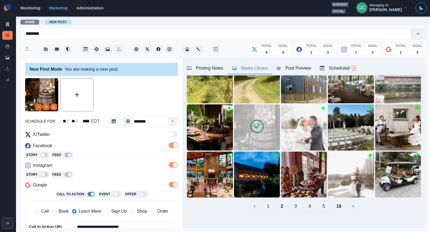
click at [333, 64] on button "Scheduled 3" at bounding box center [338, 69] width 45 height 12
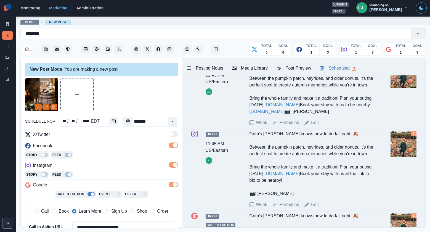
scroll to position [0, 0]
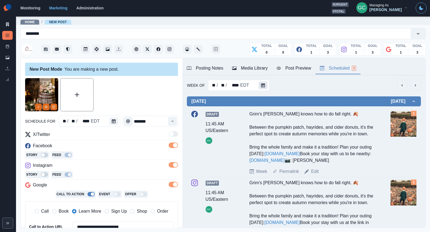
click at [261, 87] on icon "Calendar" at bounding box center [263, 85] width 4 height 4
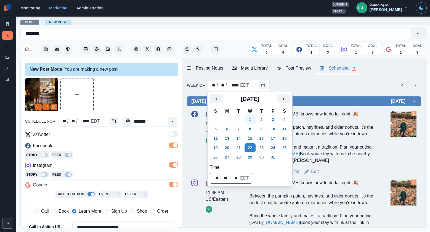
click at [250, 121] on button "1" at bounding box center [250, 119] width 11 height 9
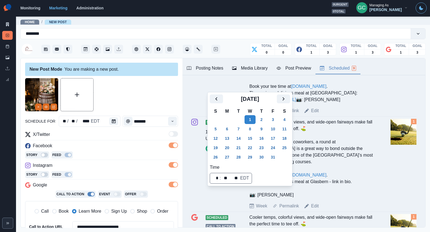
scroll to position [393, 0]
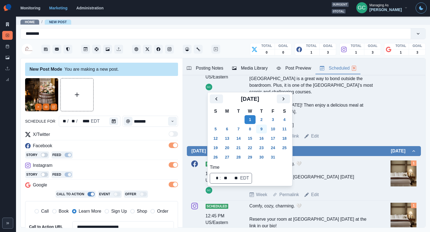
click at [259, 128] on button "9" at bounding box center [261, 129] width 11 height 9
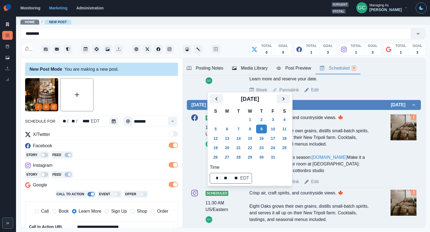
scroll to position [245, 0]
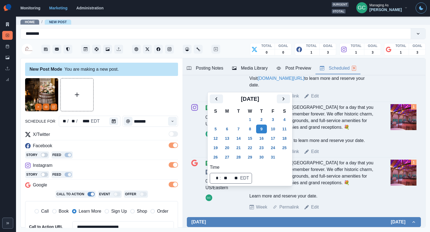
click at [195, 70] on div "Posting Notes" at bounding box center [205, 68] width 36 height 7
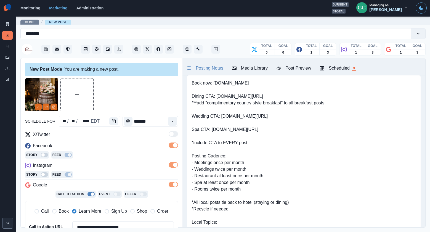
scroll to position [1, 0]
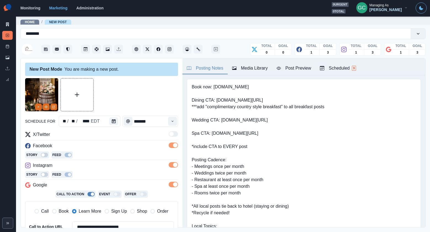
click at [349, 70] on div "Scheduled 9" at bounding box center [338, 68] width 36 height 7
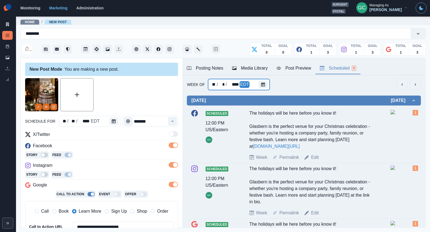
click at [256, 86] on div "** / * / **** EDT" at bounding box center [239, 84] width 62 height 11
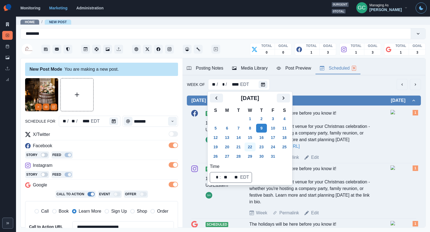
click at [250, 148] on button "22" at bounding box center [250, 147] width 11 height 9
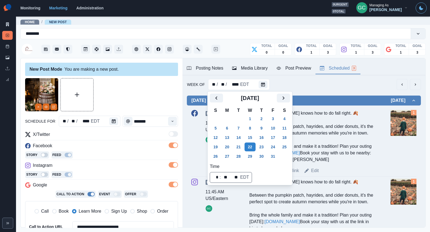
click at [112, 165] on div "Instagram" at bounding box center [101, 166] width 153 height 9
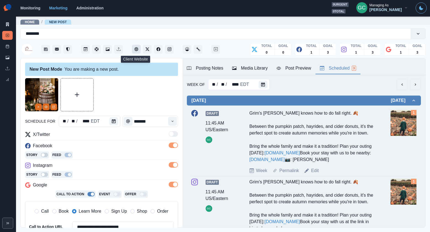
click at [136, 46] on button "Client Website" at bounding box center [136, 49] width 9 height 9
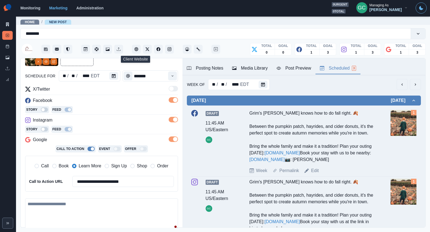
click at [78, 212] on textarea at bounding box center [101, 213] width 153 height 31
paste textarea "**********"
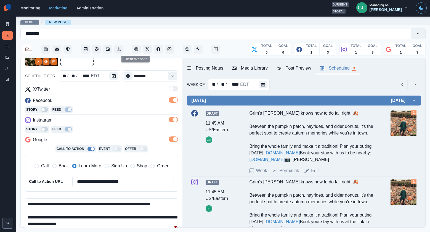
scroll to position [4, 0]
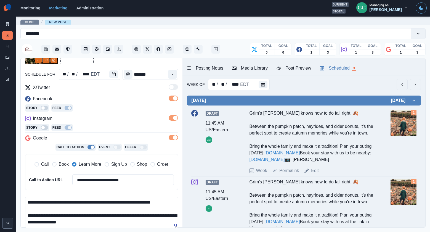
type textarea "**********"
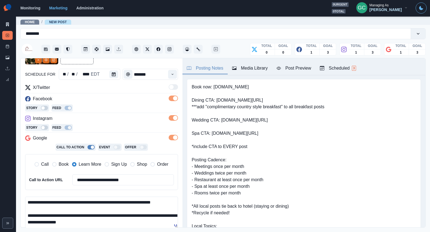
click at [200, 69] on div "Posting Notes" at bounding box center [205, 68] width 36 height 7
drag, startPoint x: 222, startPoint y: 121, endPoint x: 308, endPoint y: 119, distance: 85.6
click at [308, 119] on pre "Book now: www.glasbern.com Dining CTA: www.bit.ly/3Vp8Vxq ***add "complimentary…" at bounding box center [258, 226] width 133 height 285
copy pre "www.bit.ly/49ZK9dg"
click at [105, 182] on input "**********" at bounding box center [122, 179] width 101 height 11
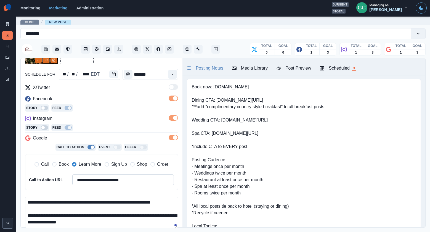
click at [105, 182] on input "**********" at bounding box center [122, 179] width 101 height 11
paste input
type input "**********"
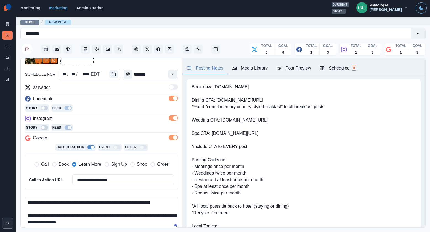
click at [113, 224] on textarea "**********" at bounding box center [101, 212] width 153 height 31
paste textarea "**********"
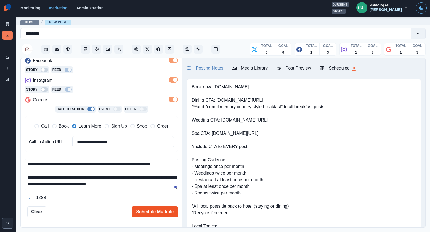
type textarea "**********"
click at [156, 212] on button "Schedule Multiple" at bounding box center [155, 211] width 46 height 11
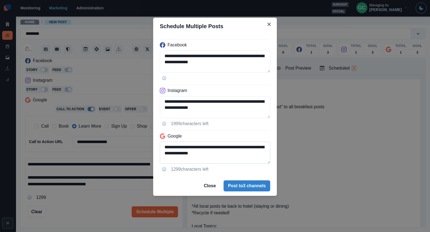
scroll to position [19, 0]
drag, startPoint x: 209, startPoint y: 159, endPoint x: 221, endPoint y: 177, distance: 22.3
click at [216, 176] on section "**********" at bounding box center [215, 107] width 124 height 178
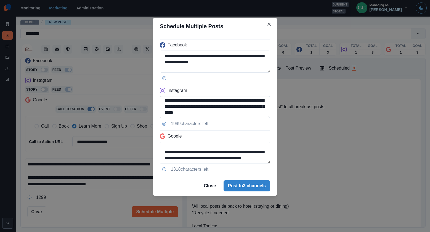
type textarea "**********"
drag, startPoint x: 209, startPoint y: 115, endPoint x: 212, endPoint y: 123, distance: 8.0
click at [212, 123] on div "**********" at bounding box center [215, 105] width 124 height 141
type textarea "**********"
click at [260, 186] on button "Post to 3 channels" at bounding box center [247, 185] width 47 height 11
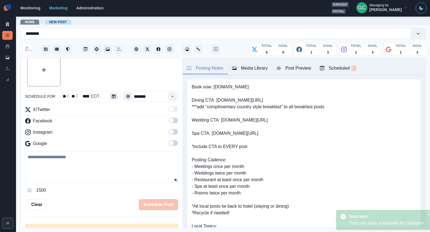
scroll to position [85, 0]
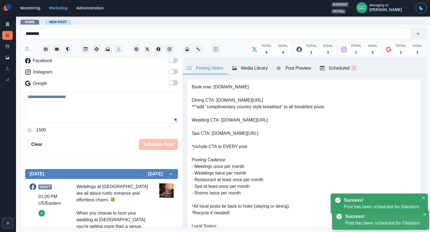
click at [346, 68] on div "Scheduled 4" at bounding box center [338, 68] width 36 height 7
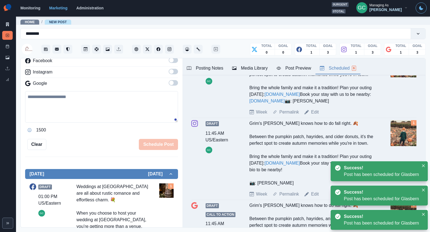
scroll to position [0, 0]
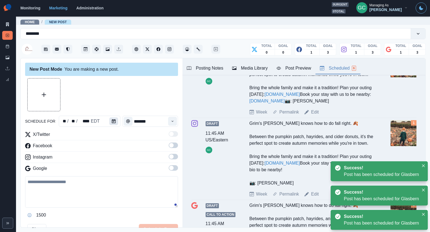
click at [112, 121] on icon "Calendar" at bounding box center [114, 121] width 4 height 4
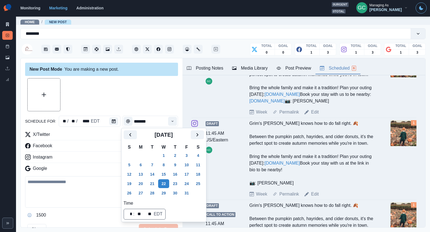
click at [186, 184] on button "24" at bounding box center [186, 183] width 11 height 9
click at [170, 121] on button "Time" at bounding box center [172, 121] width 9 height 9
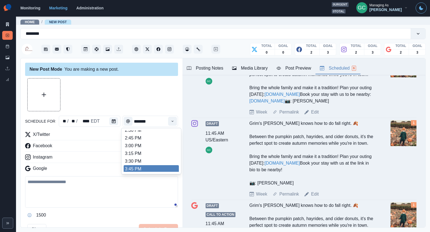
scroll to position [220, 0]
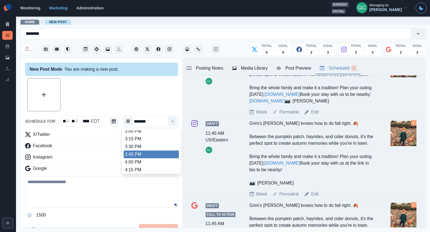
click at [145, 161] on li "4:00 PM" at bounding box center [151, 162] width 55 height 8
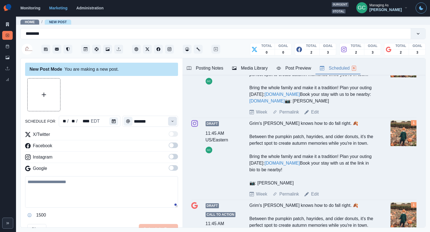
click at [174, 124] on button "Time" at bounding box center [172, 121] width 9 height 9
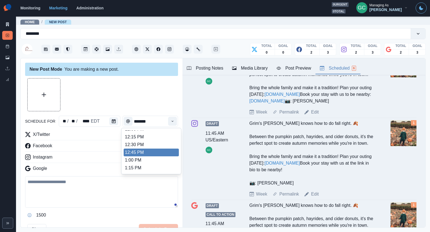
scroll to position [132, 0]
click at [155, 149] on li "12:45 PM" at bounding box center [151, 149] width 55 height 8
type input "********"
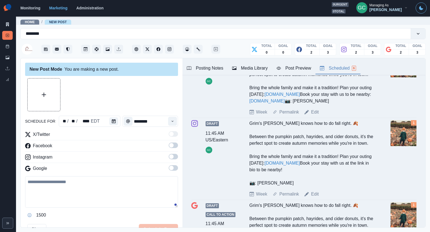
click at [173, 164] on div "X/Twitter Facebook Instagram Google" at bounding box center [101, 152] width 153 height 43
click at [173, 155] on span at bounding box center [171, 156] width 4 height 4
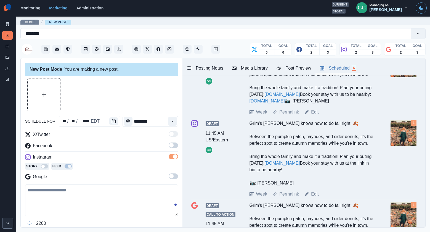
drag, startPoint x: 174, startPoint y: 146, endPoint x: 173, endPoint y: 175, distance: 29.6
click at [174, 146] on span at bounding box center [173, 146] width 9 height 6
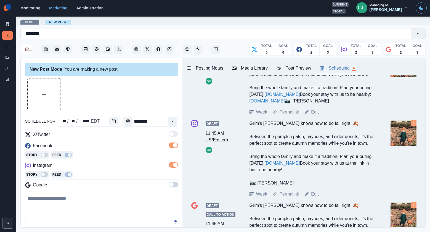
click at [172, 186] on span at bounding box center [171, 184] width 4 height 4
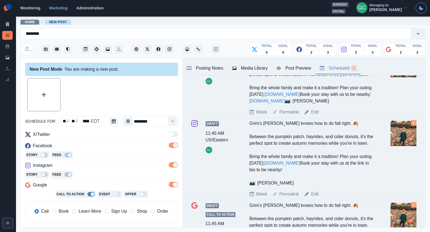
click at [88, 214] on span "Learn More" at bounding box center [90, 211] width 23 height 7
click at [252, 65] on div "Media Library" at bounding box center [250, 68] width 36 height 7
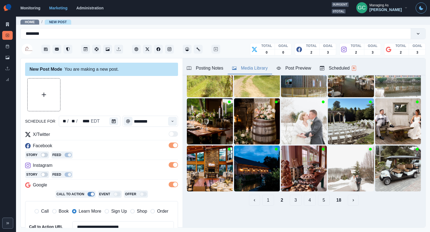
scroll to position [55, 0]
click at [216, 68] on div "Posting Notes" at bounding box center [205, 68] width 36 height 7
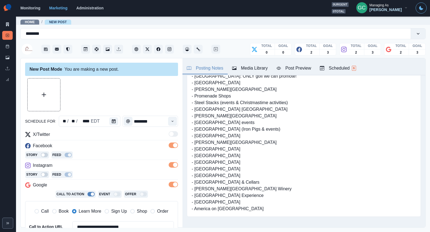
scroll to position [160, 0]
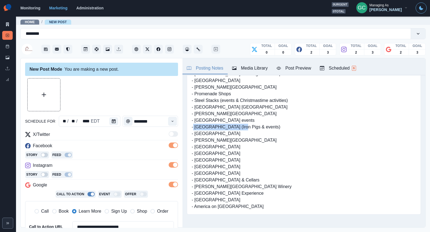
drag, startPoint x: 195, startPoint y: 141, endPoint x: 264, endPoint y: 139, distance: 69.1
click at [264, 139] on pre "Book now: www.glasbern.com Dining CTA: www.bit.ly/3Vp8Vxq ***add "complimentary…" at bounding box center [258, 67] width 133 height 285
copy pre "Trexler Nature Preserve"
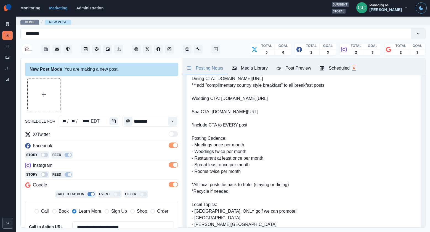
scroll to position [21, 0]
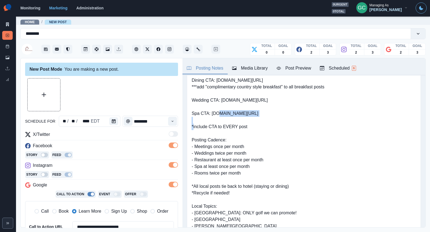
drag, startPoint x: 269, startPoint y: 115, endPoint x: 279, endPoint y: 115, distance: 9.7
click at [279, 115] on pre "Book now: www.glasbern.com Dining CTA: www.bit.ly/3Vp8Vxq ***add "complimentary…" at bounding box center [258, 206] width 133 height 285
copy pre "www.bit.ly/4ik1hy1"
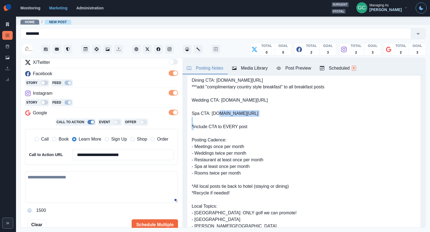
scroll to position [90, 0]
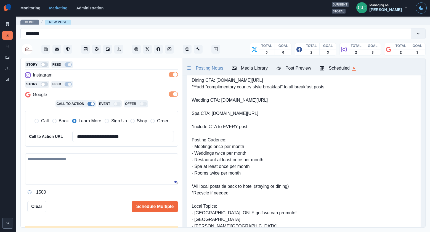
click at [79, 180] on textarea at bounding box center [101, 168] width 153 height 31
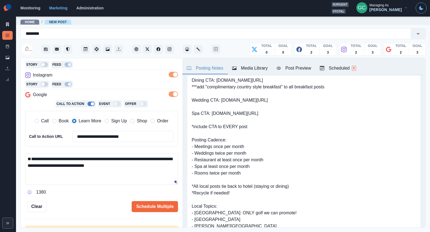
paste textarea "**********"
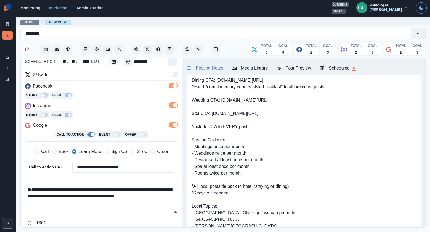
click at [36, 191] on textarea "**********" at bounding box center [101, 199] width 153 height 31
paste textarea "**********"
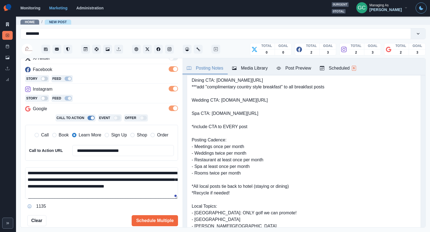
scroll to position [20, 0]
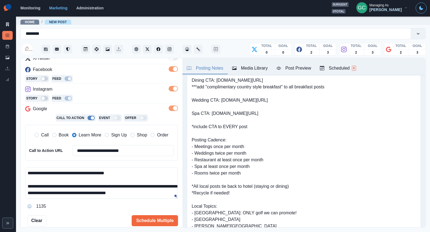
click at [167, 194] on textarea "**********" at bounding box center [101, 182] width 153 height 31
paste textarea "**********"
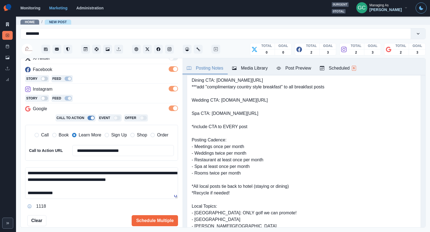
scroll to position [0, 0]
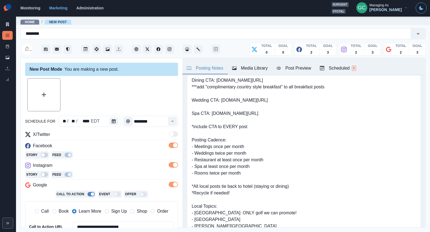
type textarea "**********"
click at [51, 90] on button "Upload Media" at bounding box center [44, 94] width 33 height 33
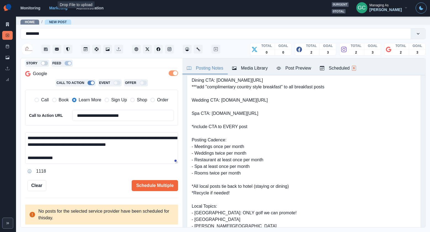
scroll to position [112, 0]
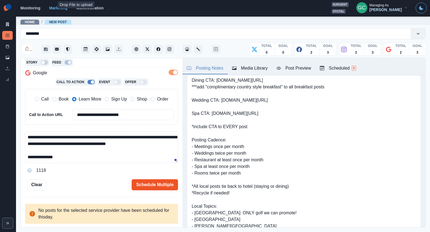
click at [153, 184] on button "Schedule Multiple" at bounding box center [155, 184] width 46 height 11
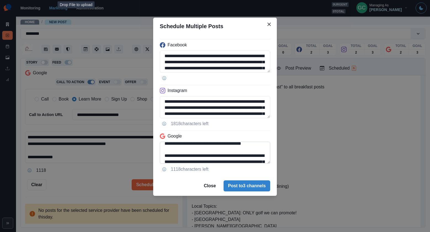
scroll to position [50, 0]
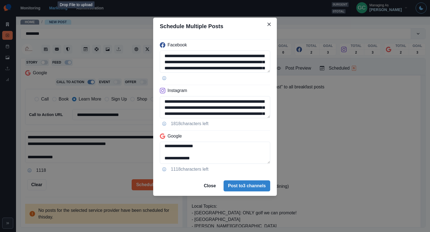
drag, startPoint x: 173, startPoint y: 151, endPoint x: 159, endPoint y: 148, distance: 14.6
click at [159, 148] on div "**********" at bounding box center [215, 105] width 124 height 141
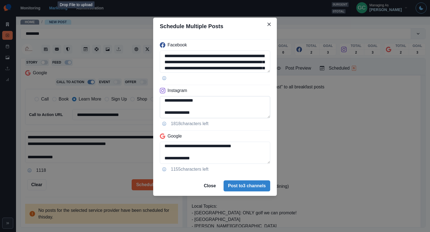
type textarea "**********"
drag, startPoint x: 195, startPoint y: 101, endPoint x: 313, endPoint y: 101, distance: 117.6
click at [312, 101] on div "**********" at bounding box center [215, 116] width 430 height 232
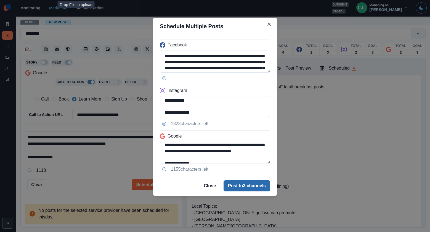
type textarea "**********"
click at [246, 188] on button "Post to 3 channels" at bounding box center [247, 185] width 47 height 11
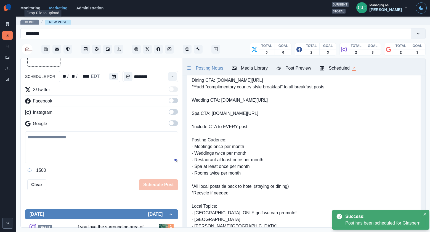
scroll to position [104, 0]
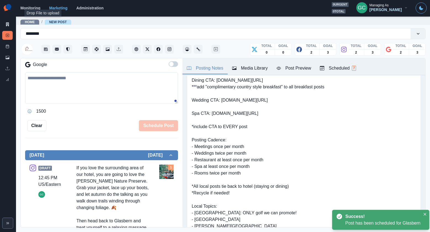
click at [339, 71] on div "Scheduled 7" at bounding box center [338, 68] width 36 height 7
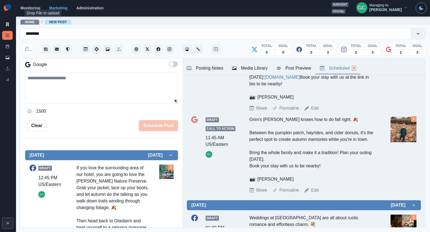
scroll to position [0, 0]
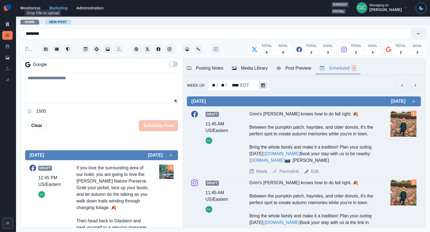
click at [262, 87] on icon "Calendar" at bounding box center [263, 85] width 4 height 4
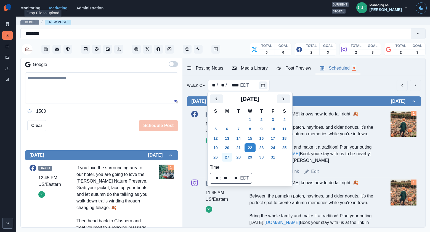
click at [228, 157] on button "27" at bounding box center [227, 157] width 11 height 9
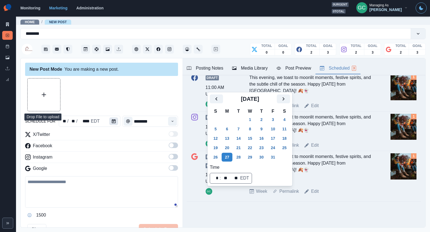
click at [105, 124] on div "** / ** / **** EDT" at bounding box center [90, 121] width 62 height 11
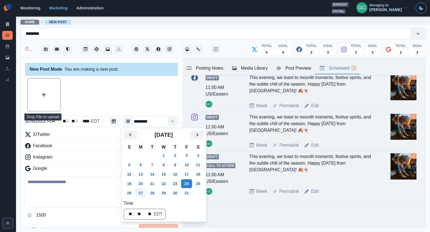
click at [142, 192] on button "27" at bounding box center [140, 193] width 11 height 9
click at [173, 118] on button "Time" at bounding box center [172, 121] width 9 height 9
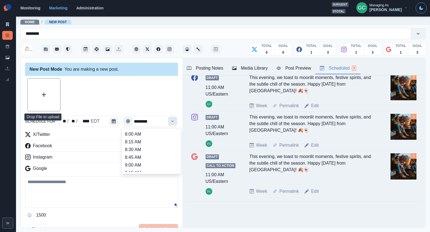
click at [173, 118] on button "Time" at bounding box center [172, 121] width 9 height 9
click at [145, 163] on li "2:30 PM" at bounding box center [151, 163] width 55 height 8
type input "*******"
drag, startPoint x: 171, startPoint y: 166, endPoint x: 178, endPoint y: 155, distance: 13.1
click at [171, 166] on span at bounding box center [171, 168] width 4 height 4
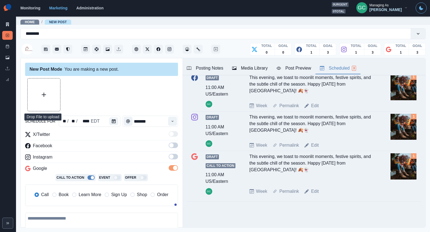
click at [178, 155] on div "New Post Mode You are making a new post. schedule for ** / ** / **** EDT ******…" at bounding box center [102, 143] width 162 height 170
click at [175, 157] on span at bounding box center [173, 157] width 9 height 6
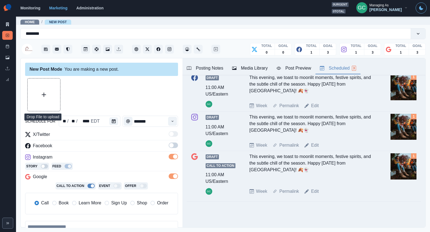
drag, startPoint x: 176, startPoint y: 144, endPoint x: 88, endPoint y: 179, distance: 94.3
click at [176, 144] on span at bounding box center [173, 146] width 9 height 6
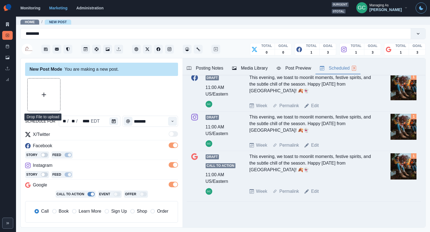
click at [79, 210] on span "Learn More" at bounding box center [90, 211] width 23 height 7
click at [243, 68] on div "Media Library" at bounding box center [250, 68] width 36 height 7
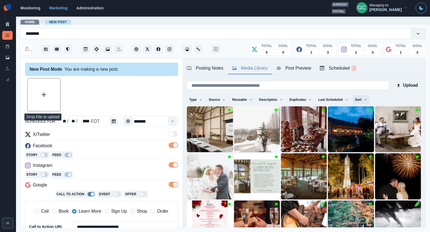
click at [365, 100] on button "Sort" at bounding box center [361, 99] width 17 height 9
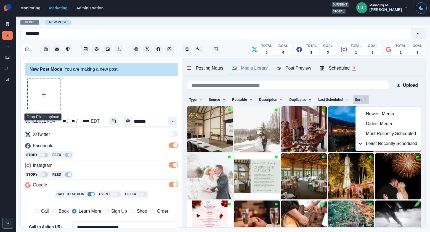
click at [121, 146] on div "Facebook" at bounding box center [101, 147] width 153 height 9
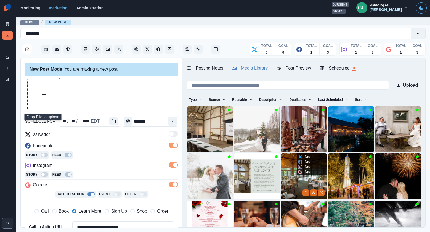
scroll to position [47, 0]
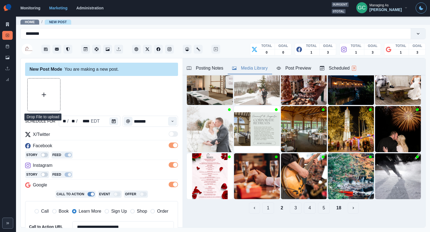
click at [312, 210] on button "4" at bounding box center [310, 207] width 12 height 11
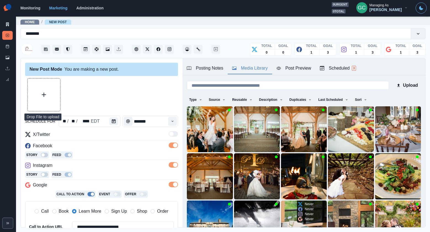
scroll to position [34, 0]
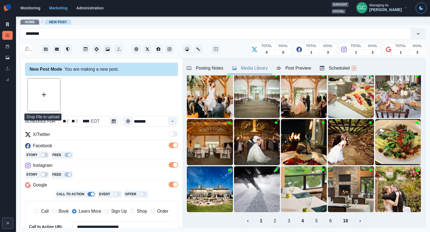
click at [332, 222] on button "6" at bounding box center [331, 220] width 12 height 11
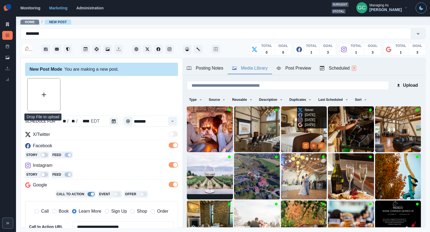
click at [313, 146] on icon "View Media" at bounding box center [313, 145] width 3 height 3
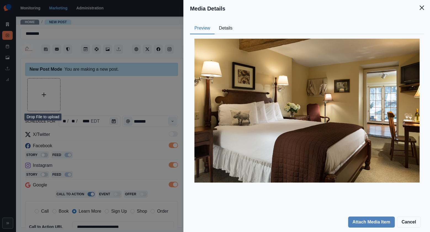
click at [232, 25] on button "Details" at bounding box center [226, 29] width 22 height 12
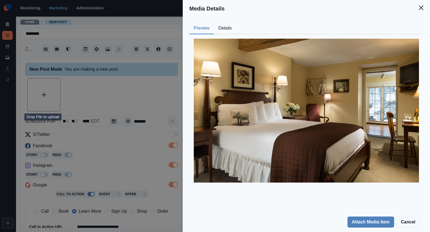
click at [202, 30] on button "Preview" at bounding box center [201, 29] width 25 height 12
click at [111, 126] on div "Media Details Preview Details Our Description Glasbern2015-Rooms-Barn24-1_O Reu…" at bounding box center [215, 116] width 430 height 232
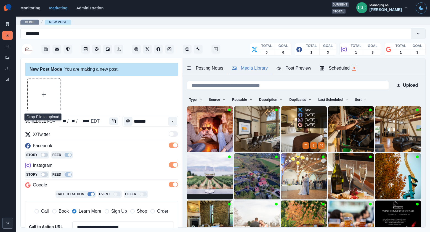
click at [294, 132] on img at bounding box center [304, 129] width 46 height 46
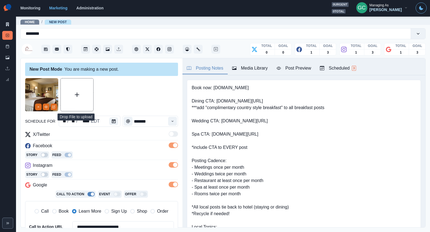
click at [209, 68] on div "Posting Notes" at bounding box center [205, 68] width 36 height 7
click at [255, 71] on div "Media Library" at bounding box center [250, 68] width 36 height 7
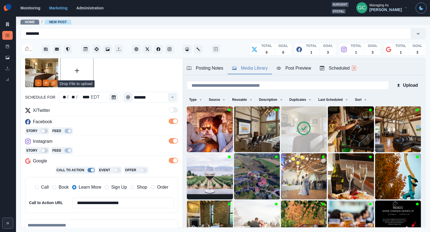
scroll to position [38, 0]
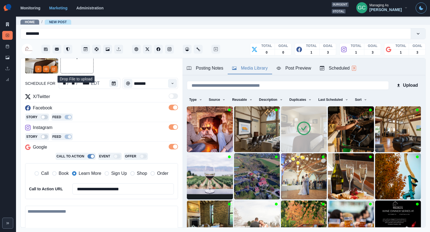
click at [58, 213] on textarea at bounding box center [101, 221] width 153 height 31
paste textarea "**********"
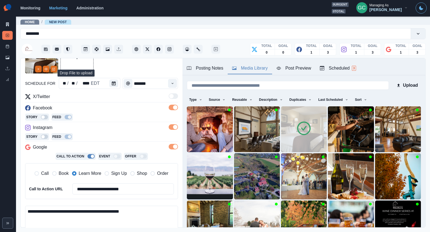
scroll to position [46, 0]
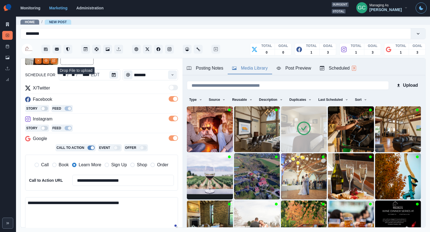
type textarea "**********"
click at [333, 72] on button "Scheduled 3" at bounding box center [338, 69] width 45 height 12
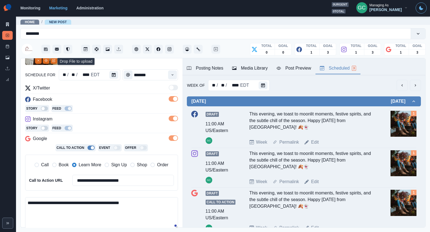
scroll to position [76, 0]
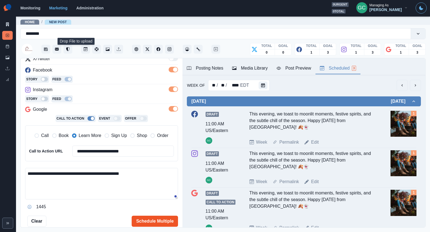
click at [165, 219] on button "Schedule Multiple" at bounding box center [155, 221] width 46 height 11
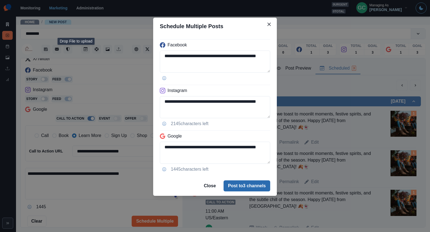
click at [256, 184] on button "Post to 3 channels" at bounding box center [247, 185] width 47 height 11
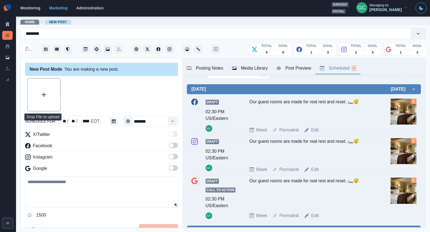
scroll to position [5, 0]
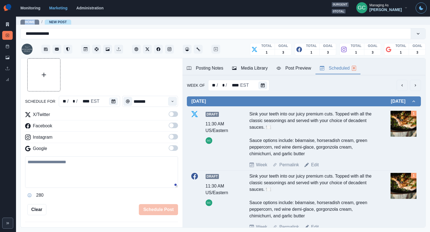
scroll to position [159, 0]
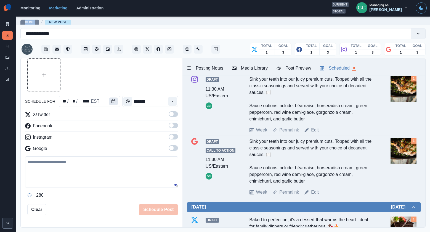
click at [112, 102] on icon "Calendar" at bounding box center [114, 101] width 4 height 4
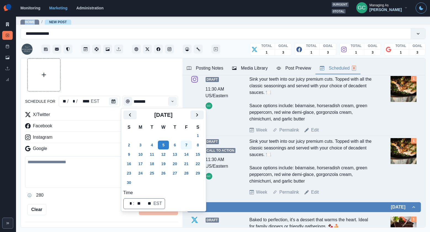
click at [192, 144] on button "7" at bounding box center [186, 145] width 11 height 9
click at [175, 101] on button "Time" at bounding box center [172, 101] width 9 height 9
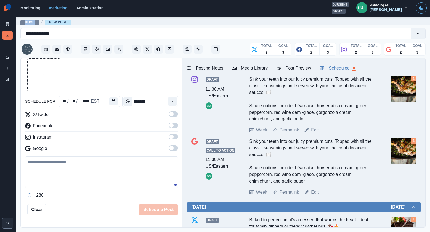
click at [175, 101] on button "Time" at bounding box center [172, 101] width 9 height 9
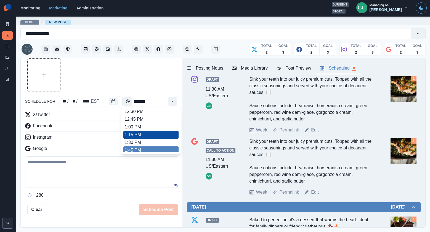
scroll to position [144, 0]
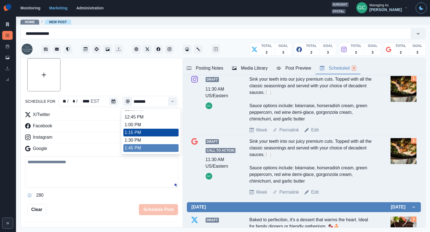
click at [140, 150] on li "1:45 PM" at bounding box center [150, 148] width 55 height 8
type input "*******"
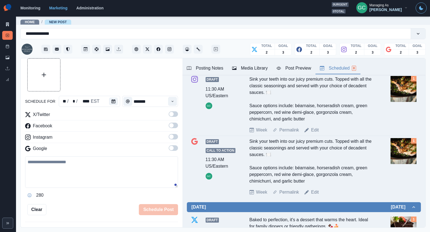
drag, startPoint x: 174, startPoint y: 147, endPoint x: 174, endPoint y: 142, distance: 5.2
click at [174, 147] on span at bounding box center [173, 148] width 9 height 6
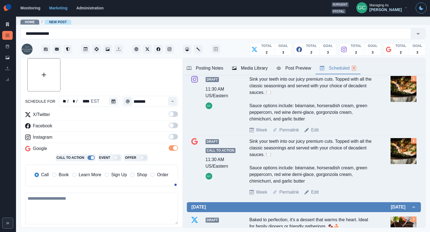
drag, startPoint x: 173, startPoint y: 139, endPoint x: 173, endPoint y: 130, distance: 9.7
click at [173, 138] on label at bounding box center [173, 138] width 9 height 9
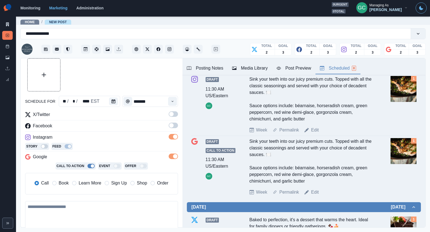
click at [173, 123] on span at bounding box center [173, 126] width 9 height 6
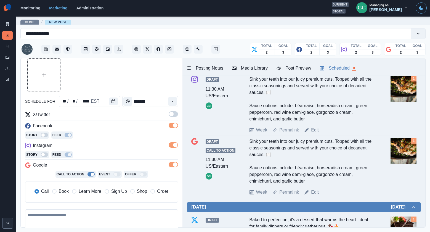
drag, startPoint x: 173, startPoint y: 112, endPoint x: 109, endPoint y: 167, distance: 83.6
click at [172, 112] on span at bounding box center [171, 114] width 4 height 4
drag, startPoint x: 80, startPoint y: 194, endPoint x: 96, endPoint y: 187, distance: 17.4
click at [80, 194] on span "Learn More" at bounding box center [90, 191] width 23 height 7
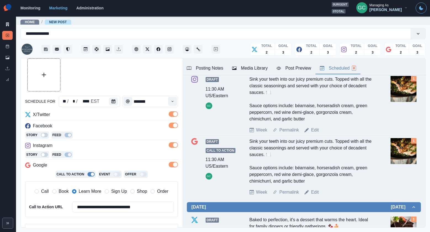
click at [250, 63] on button "Media Library" at bounding box center [250, 69] width 44 height 12
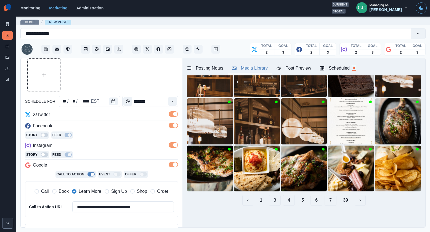
click at [317, 204] on button "6" at bounding box center [317, 200] width 12 height 11
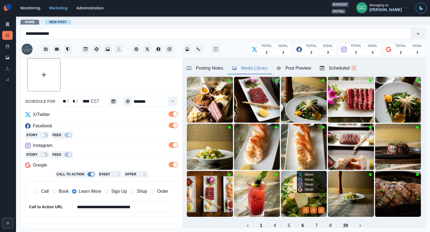
scroll to position [31, 0]
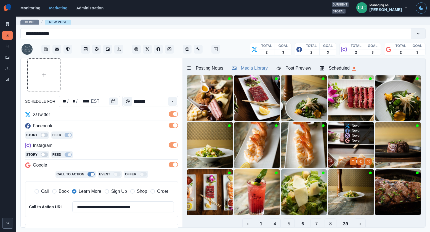
click at [342, 152] on img at bounding box center [351, 145] width 46 height 46
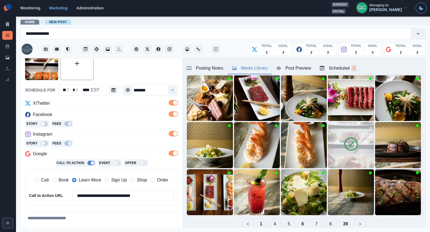
scroll to position [59, 0]
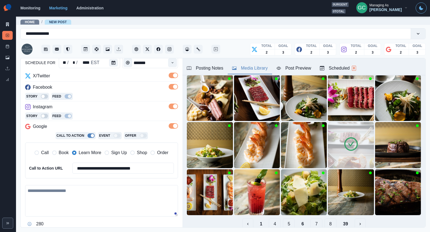
click at [75, 194] on textarea at bounding box center [101, 200] width 153 height 31
paste textarea "**********"
click at [39, 190] on textarea "**********" at bounding box center [101, 200] width 153 height 31
click at [110, 200] on textarea "**********" at bounding box center [101, 200] width 153 height 31
paste textarea "**********"
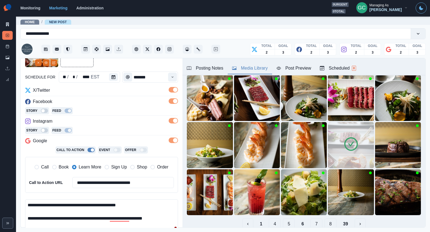
scroll to position [11, 0]
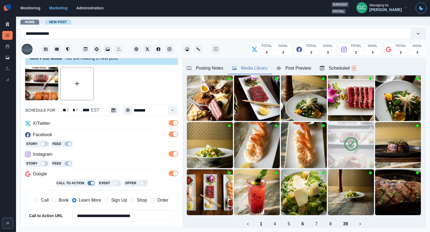
click at [45, 96] on icon "View Media" at bounding box center [45, 95] width 3 height 3
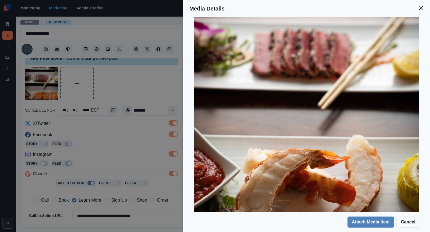
scroll to position [158, 0]
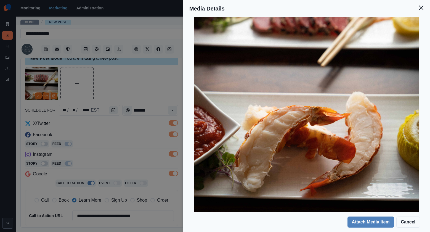
click at [99, 156] on div "Media Details Preview Details Our Description AWV09127 Reusable Yes Tags clam l…" at bounding box center [215, 116] width 430 height 232
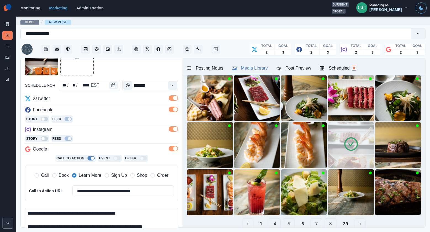
scroll to position [70, 0]
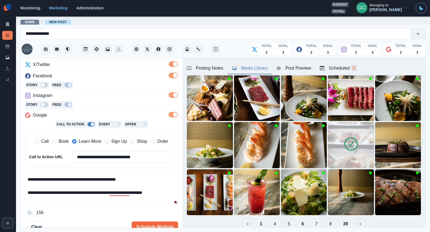
click at [142, 179] on textarea "**********" at bounding box center [101, 189] width 153 height 31
paste textarea "**"
click at [170, 192] on textarea "**********" at bounding box center [101, 189] width 153 height 31
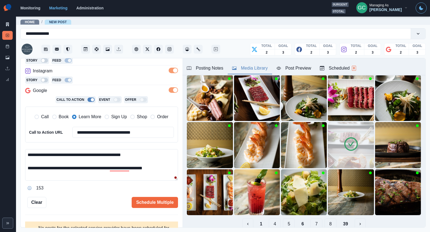
scroll to position [101, 0]
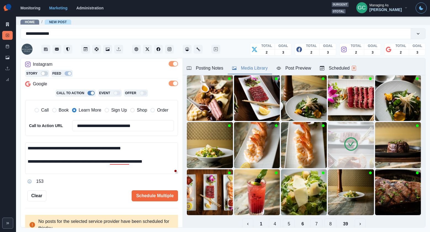
type textarea "**********"
click at [336, 74] on button "Scheduled 8" at bounding box center [338, 69] width 45 height 12
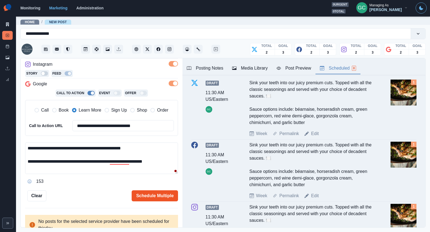
click at [164, 200] on button "Schedule Multiple" at bounding box center [155, 195] width 46 height 11
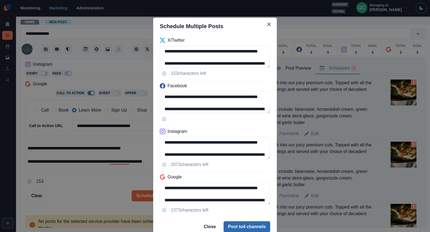
drag, startPoint x: 246, startPoint y: 231, endPoint x: 270, endPoint y: 222, distance: 25.6
click at [246, 231] on button "Post to 4 channels" at bounding box center [247, 226] width 47 height 11
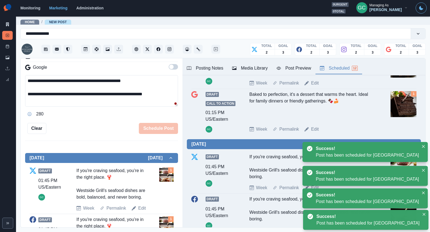
scroll to position [531, 0]
